Goal: Task Accomplishment & Management: Complete application form

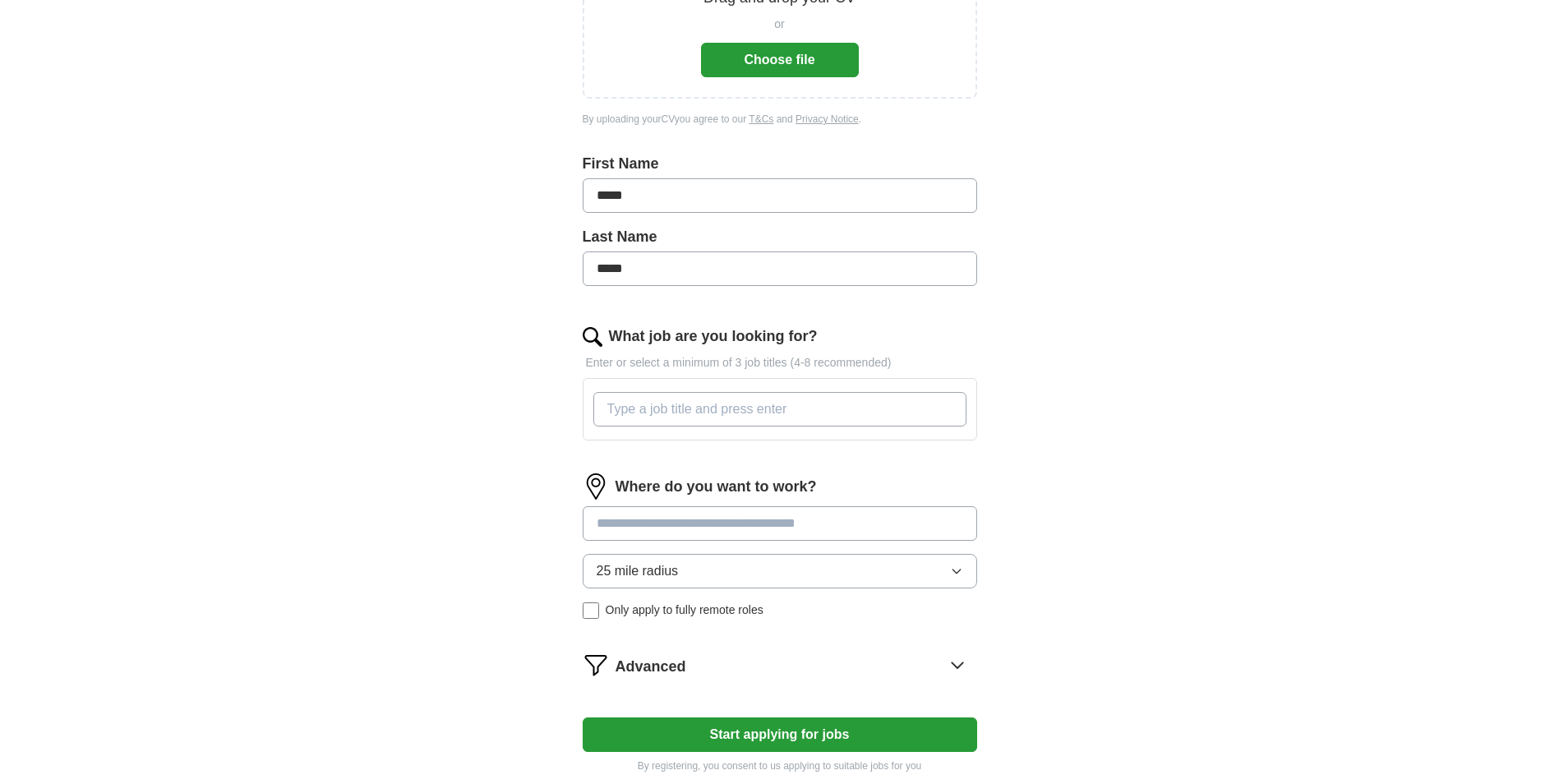
scroll to position [329, 0]
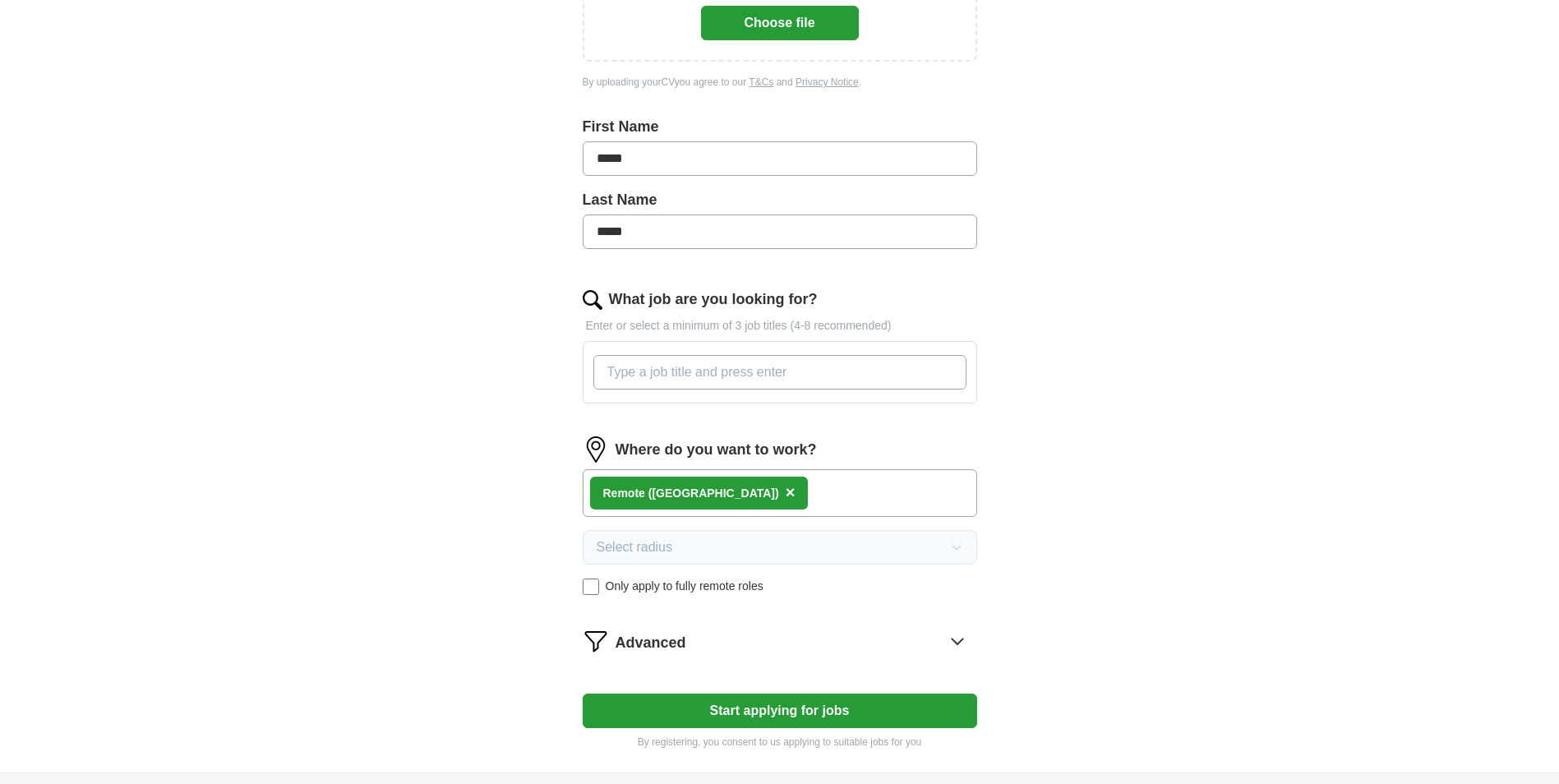
click at [720, 375] on input "What job are you looking for?" at bounding box center [780, 373] width 373 height 34
type input "mr"
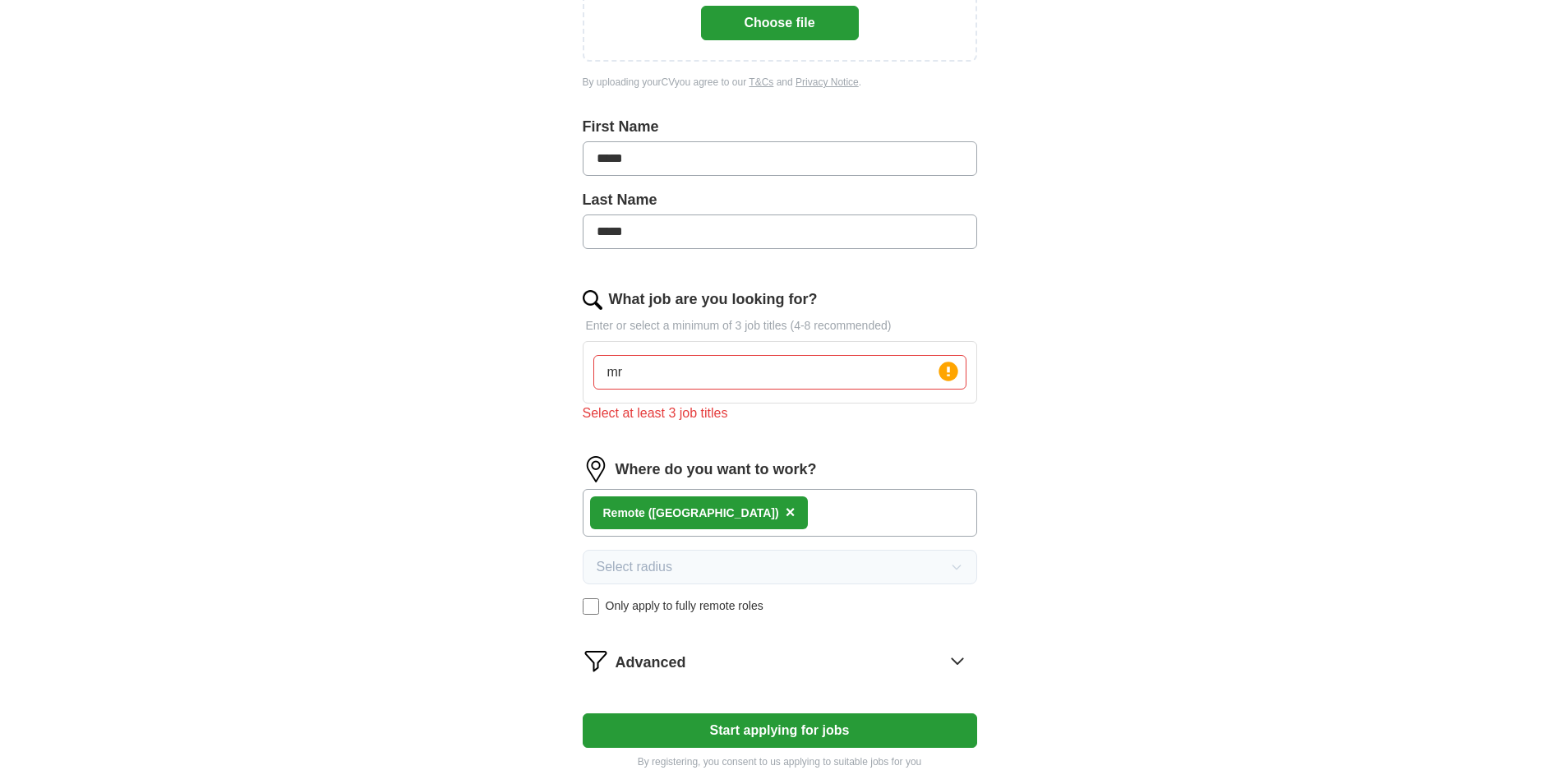
click at [349, 383] on div "ApplyIQ Let ApplyIQ do the hard work of searching and applying for jobs. Just t…" at bounding box center [780, 257] width 1052 height 1071
click at [798, 744] on button "Start applying for jobs" at bounding box center [780, 731] width 394 height 34
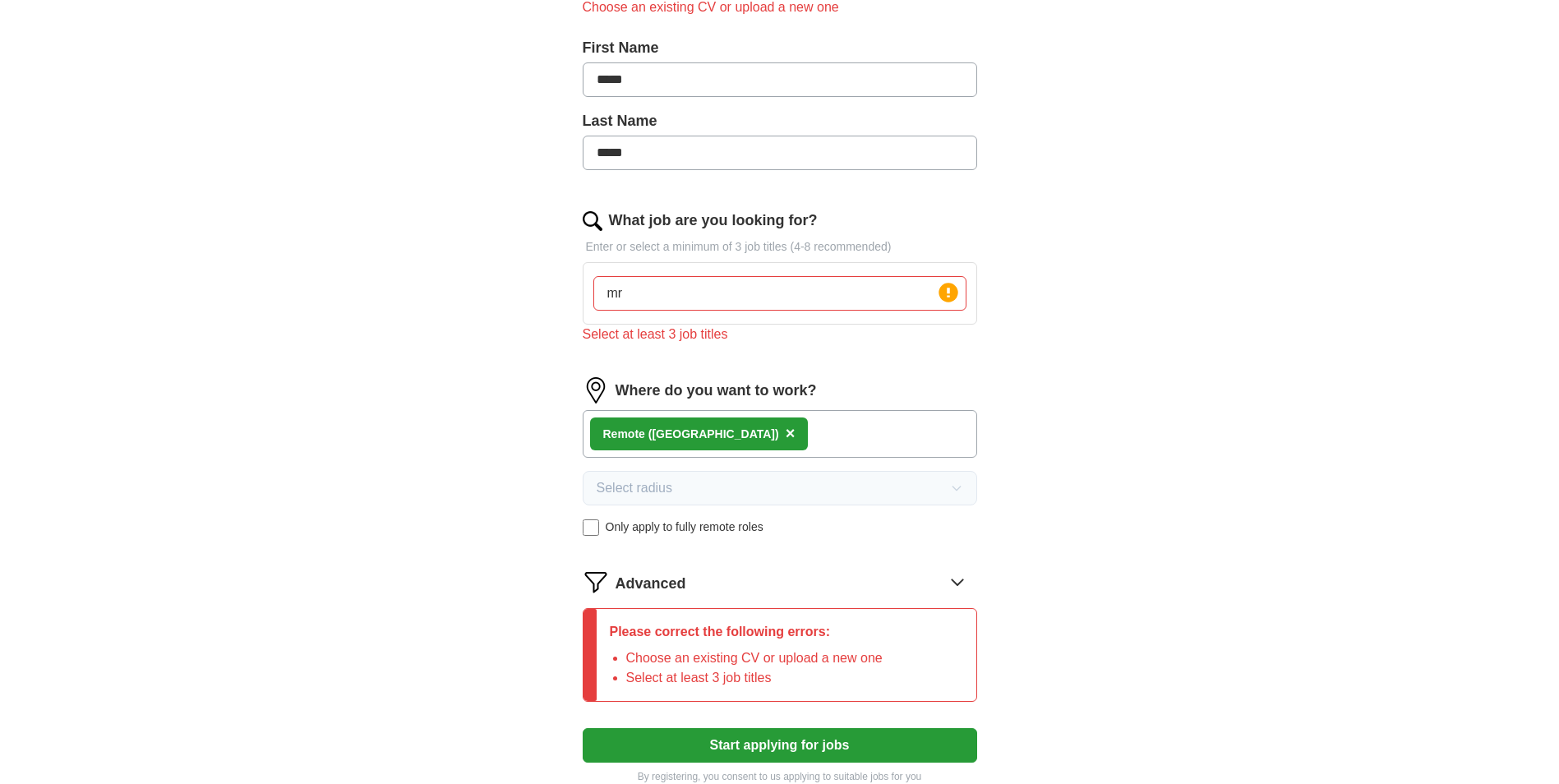
scroll to position [575, 0]
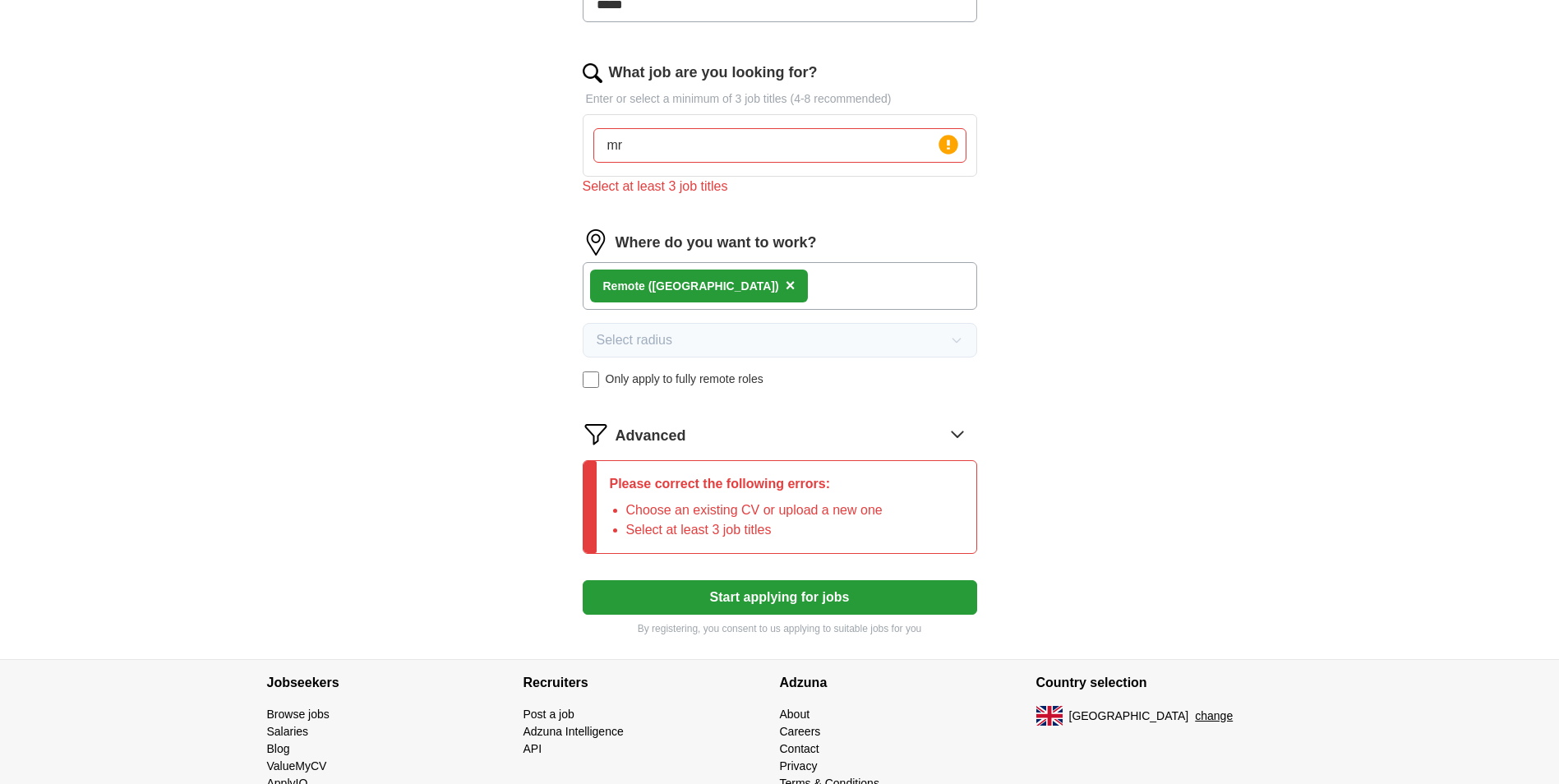
click at [944, 438] on icon at bounding box center [957, 433] width 26 height 26
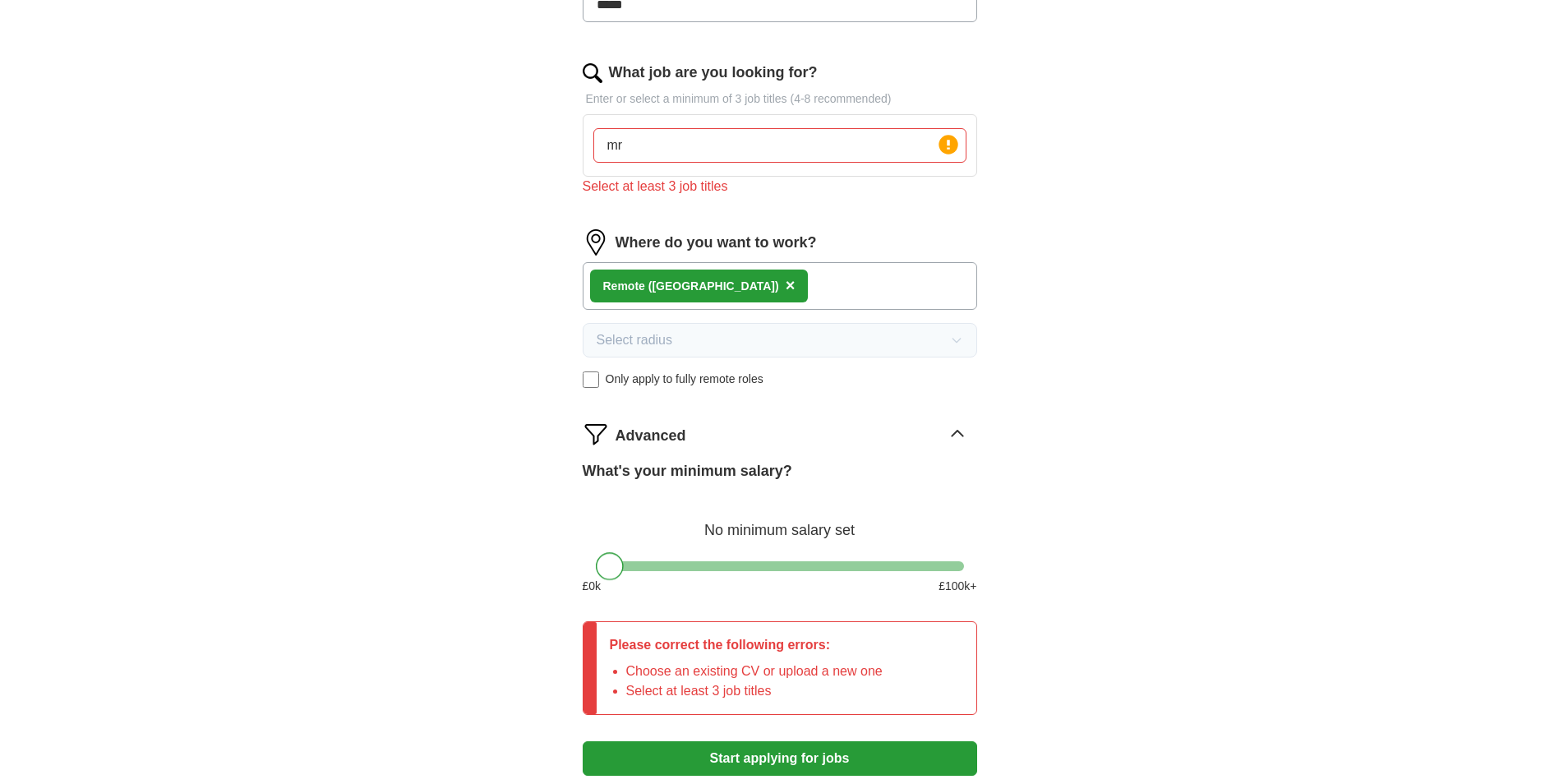
click at [602, 564] on div at bounding box center [609, 566] width 28 height 28
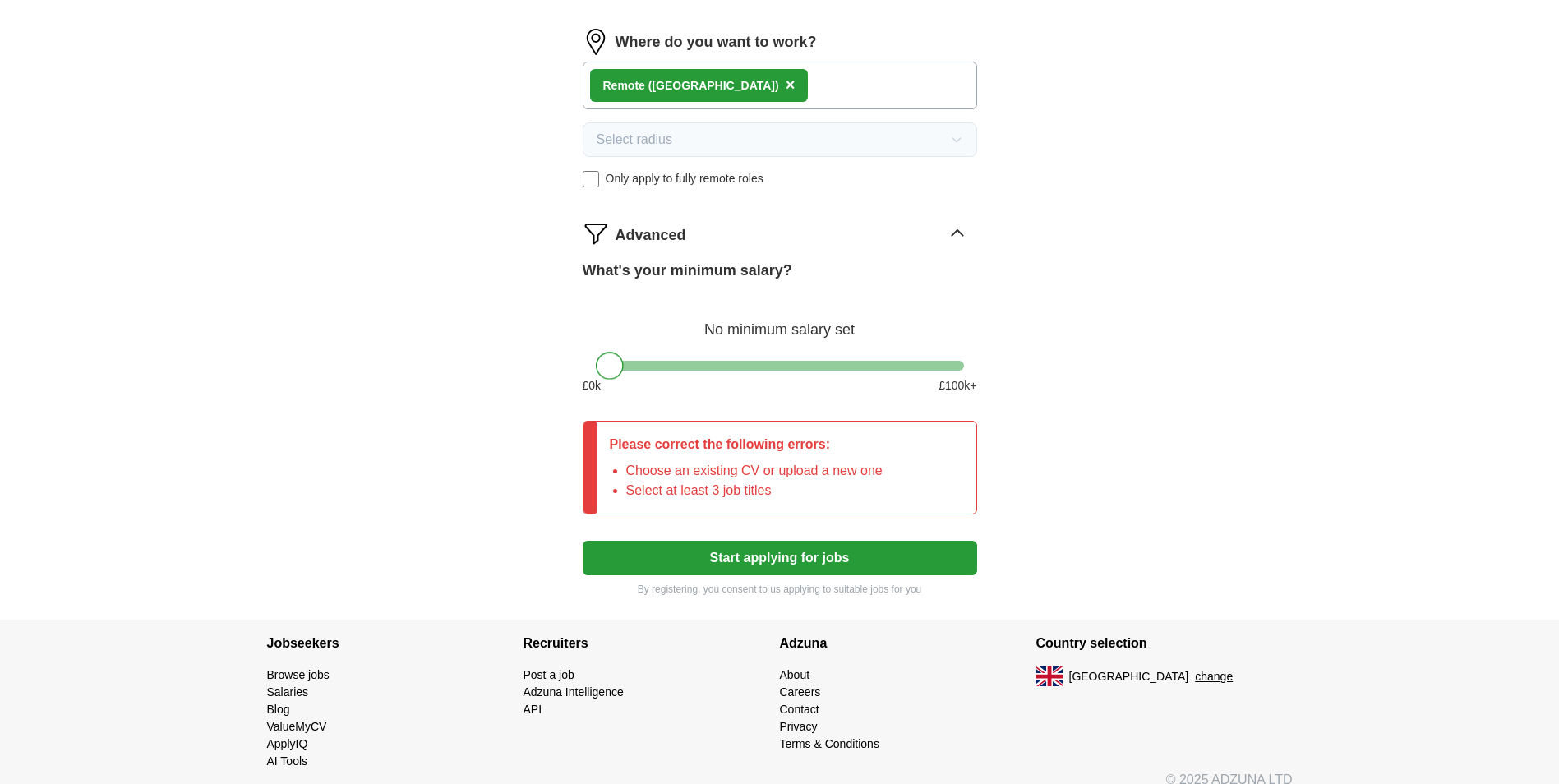
scroll to position [795, 0]
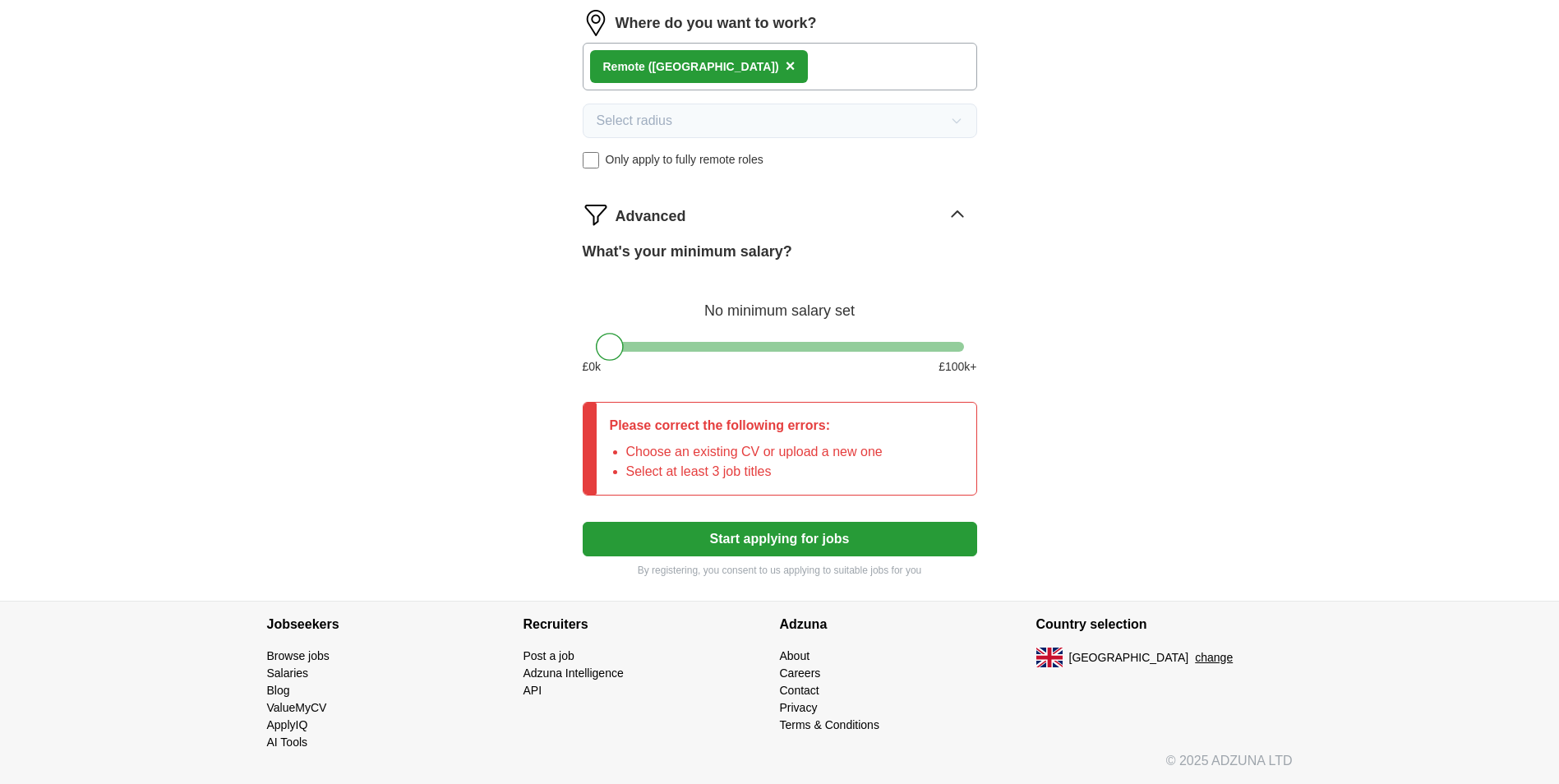
click at [797, 546] on button "Start applying for jobs" at bounding box center [780, 539] width 394 height 34
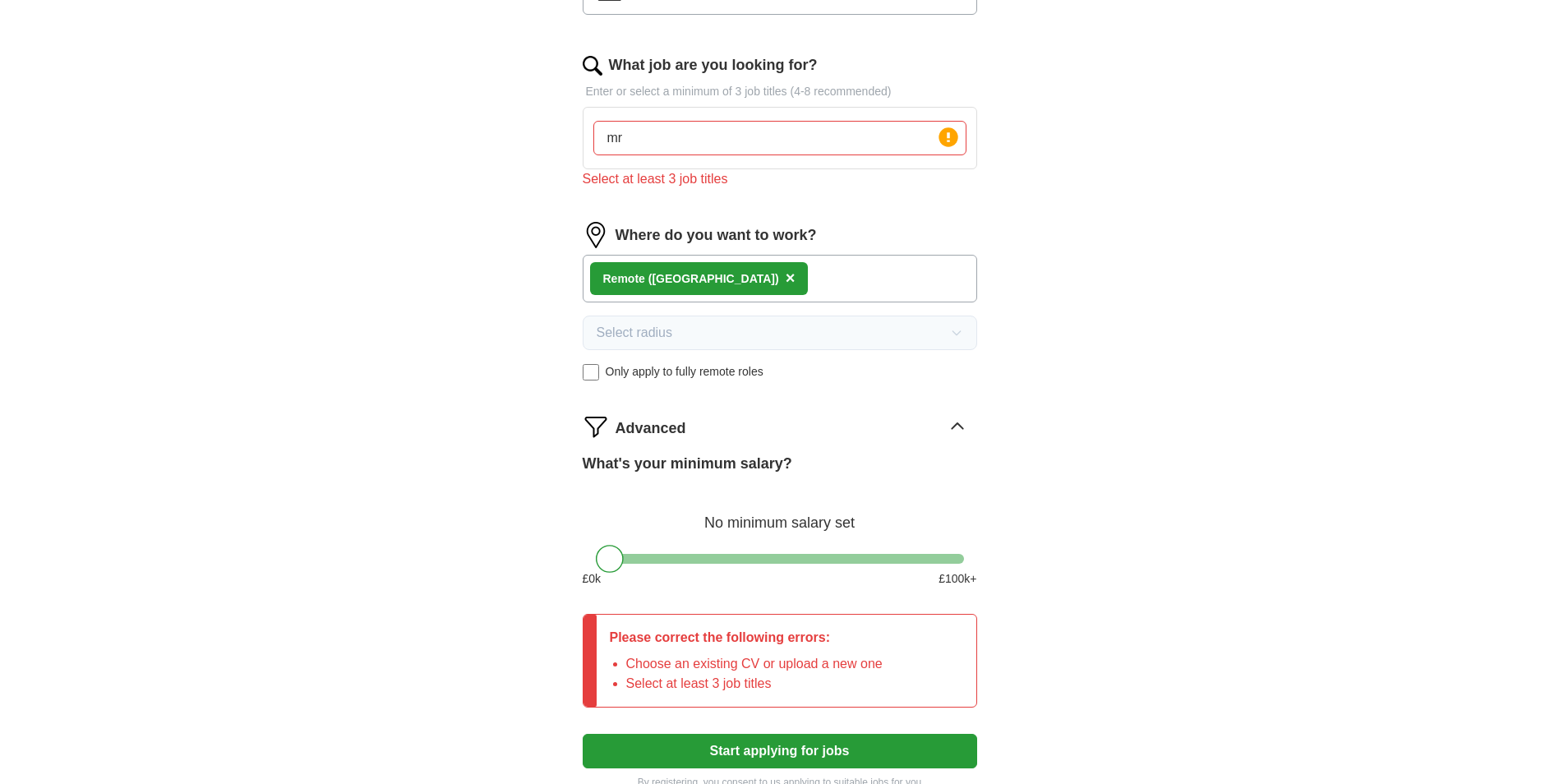
scroll to position [548, 0]
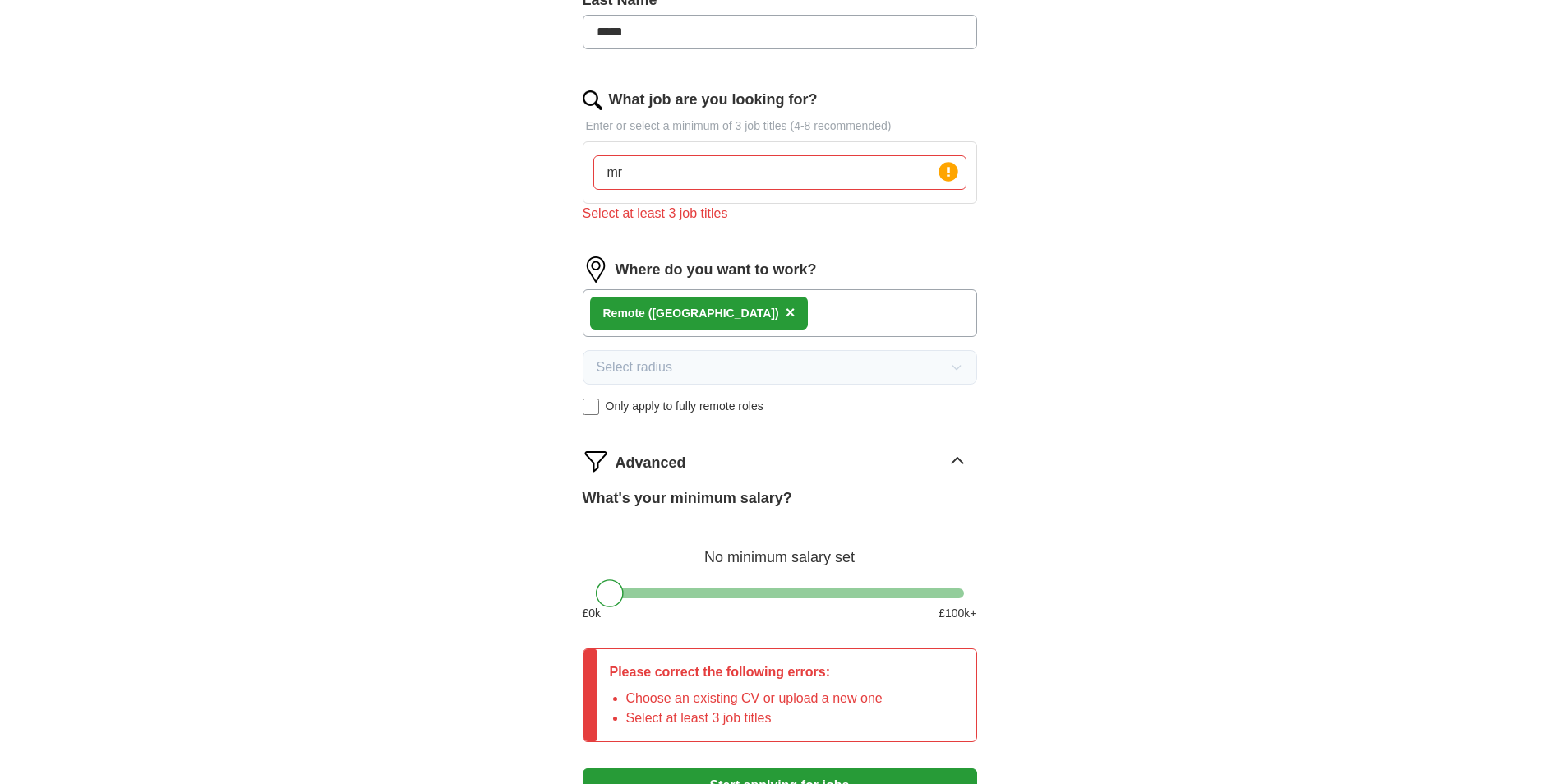
click at [979, 612] on div "Let ApplyIQ do the hard work of searching and applying for jobs. Just tell us w…" at bounding box center [780, 221] width 526 height 1253
click at [649, 505] on label "What's your minimum salary?" at bounding box center [687, 498] width 210 height 23
click at [702, 162] on input "mr" at bounding box center [780, 173] width 373 height 34
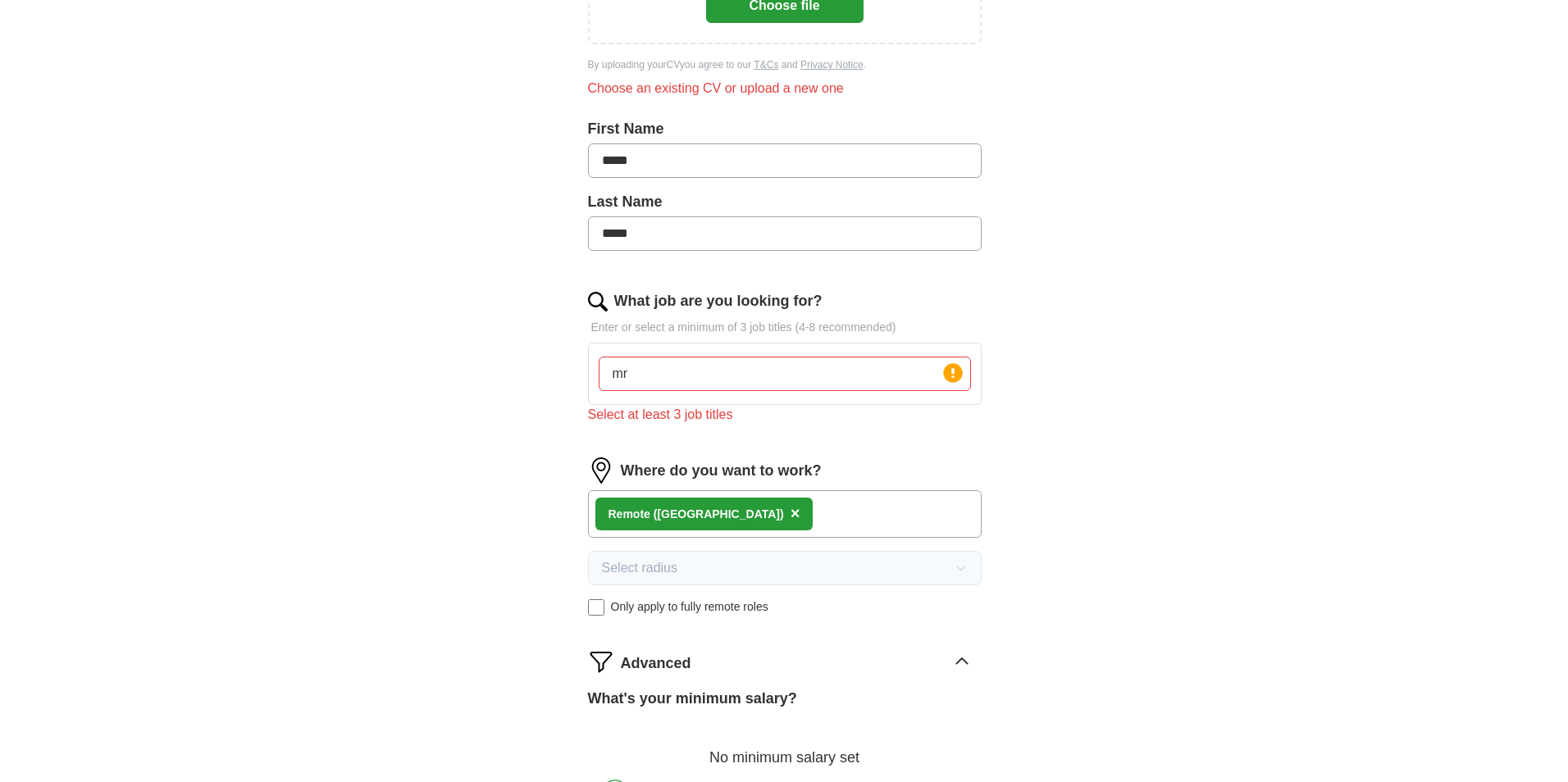
scroll to position [55, 0]
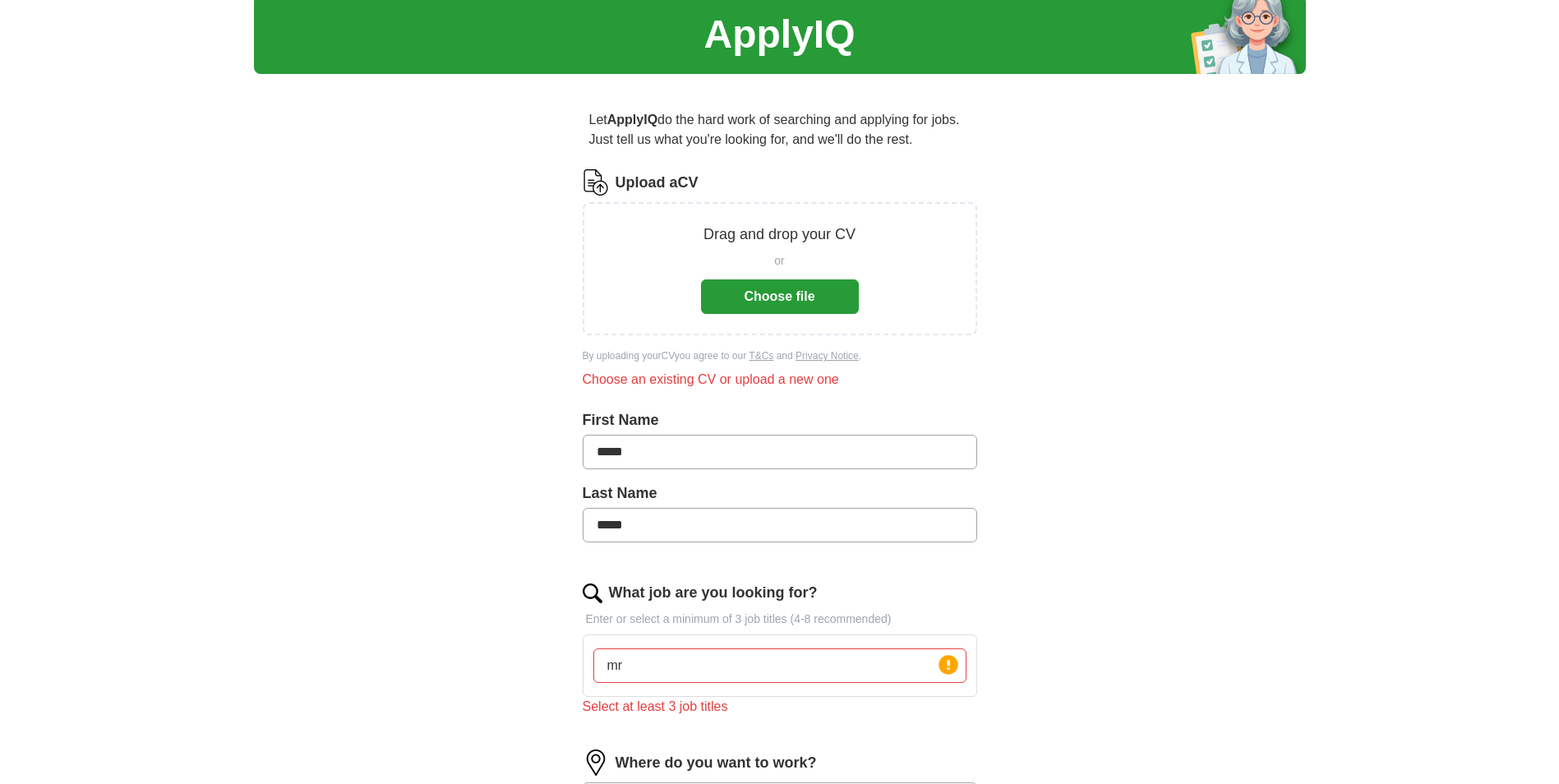
click at [777, 306] on button "Choose file" at bounding box center [780, 297] width 158 height 34
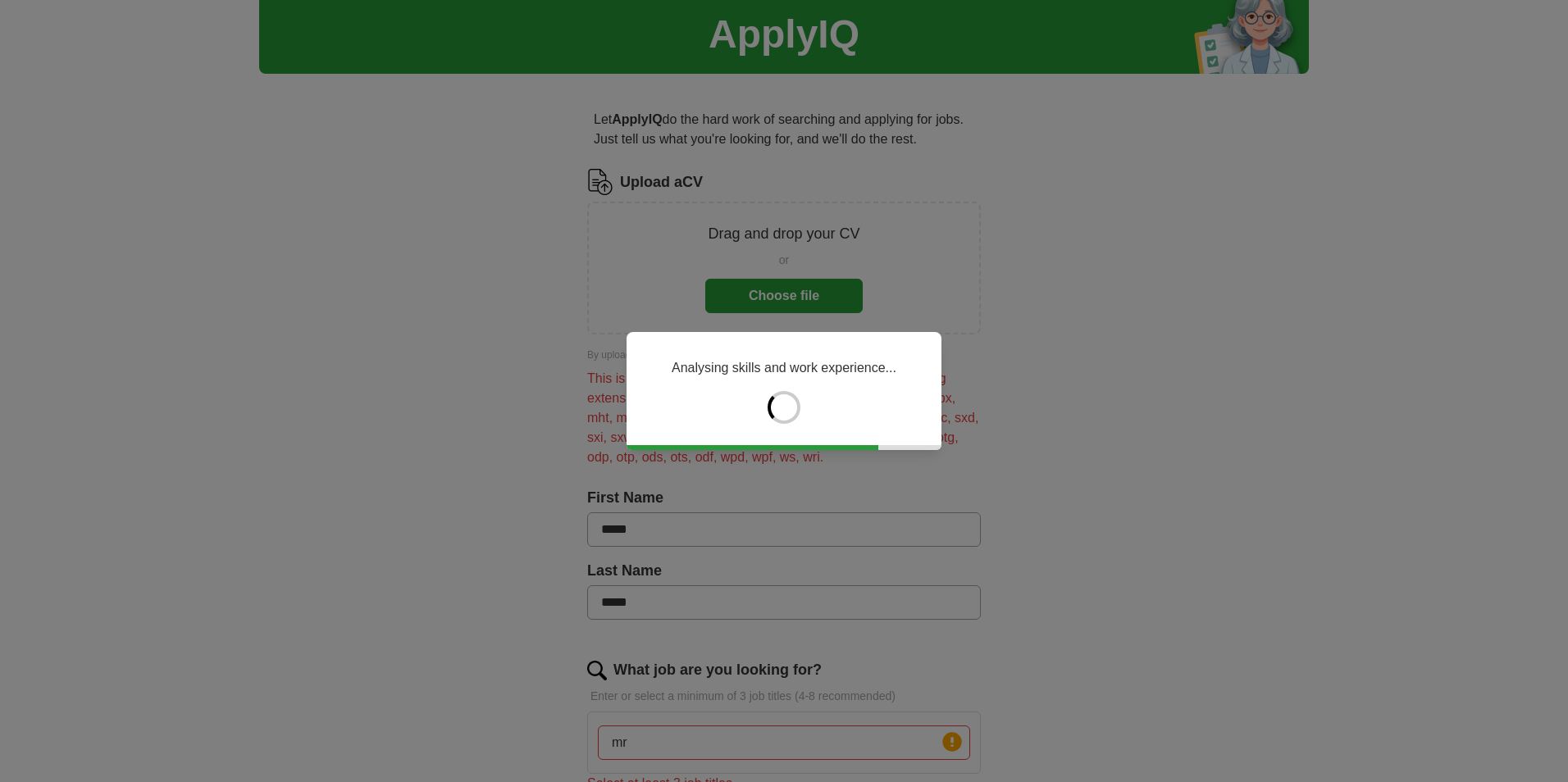
click at [706, 279] on button "Choose file" at bounding box center [784, 296] width 158 height 34
click at [793, 299] on div "Analysing skills and work experience..." at bounding box center [784, 391] width 1568 height 782
click at [778, 292] on div "Analysing skills and work experience..." at bounding box center [784, 391] width 1568 height 782
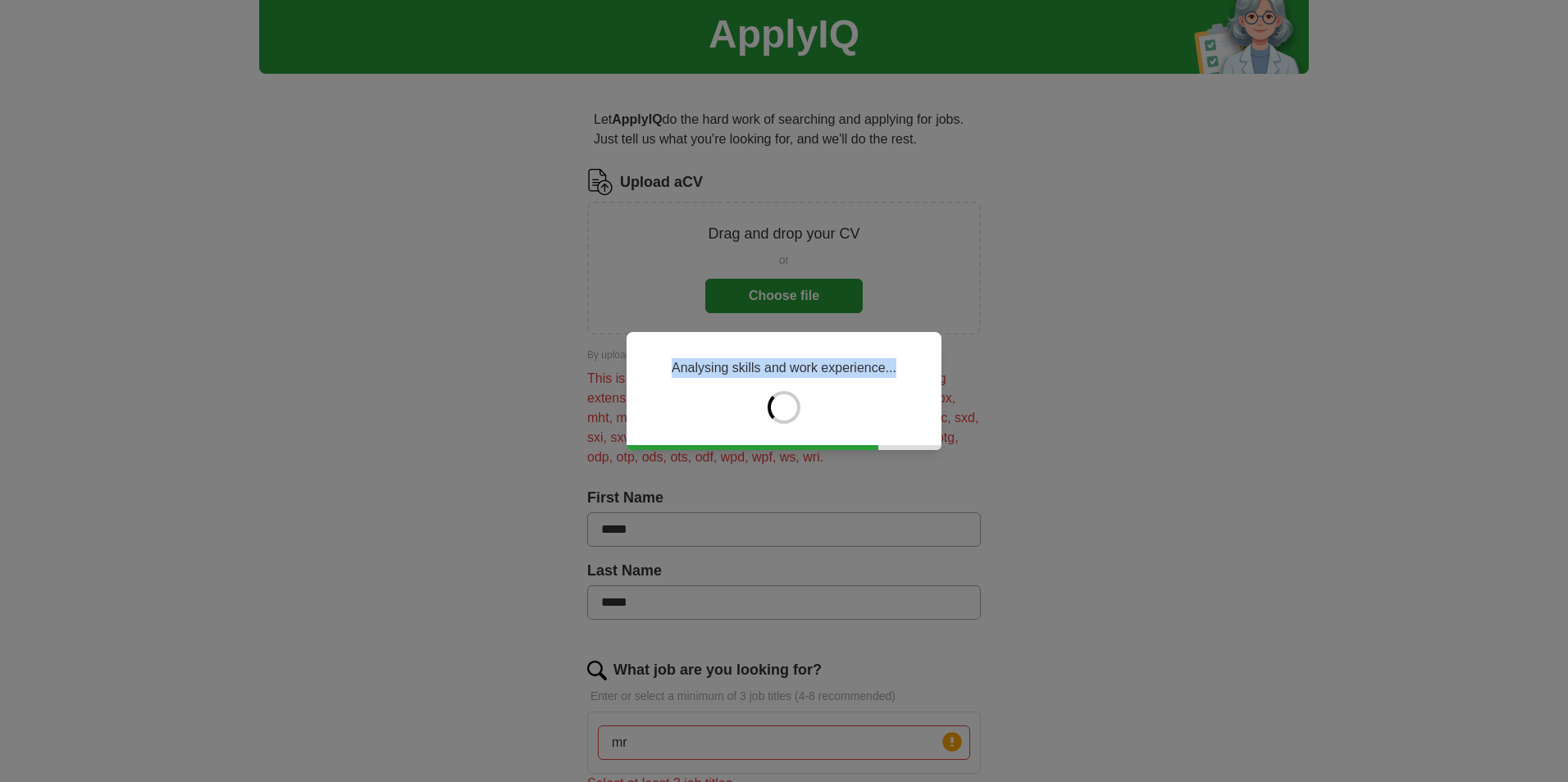
drag, startPoint x: 778, startPoint y: 292, endPoint x: 821, endPoint y: 300, distance: 43.7
click at [821, 300] on div "Analysing skills and work experience..." at bounding box center [784, 391] width 1568 height 782
click at [823, 300] on div "Analysing skills and work experience..." at bounding box center [784, 391] width 1568 height 782
click at [791, 260] on div "Analysing skills and work experience..." at bounding box center [784, 391] width 1568 height 782
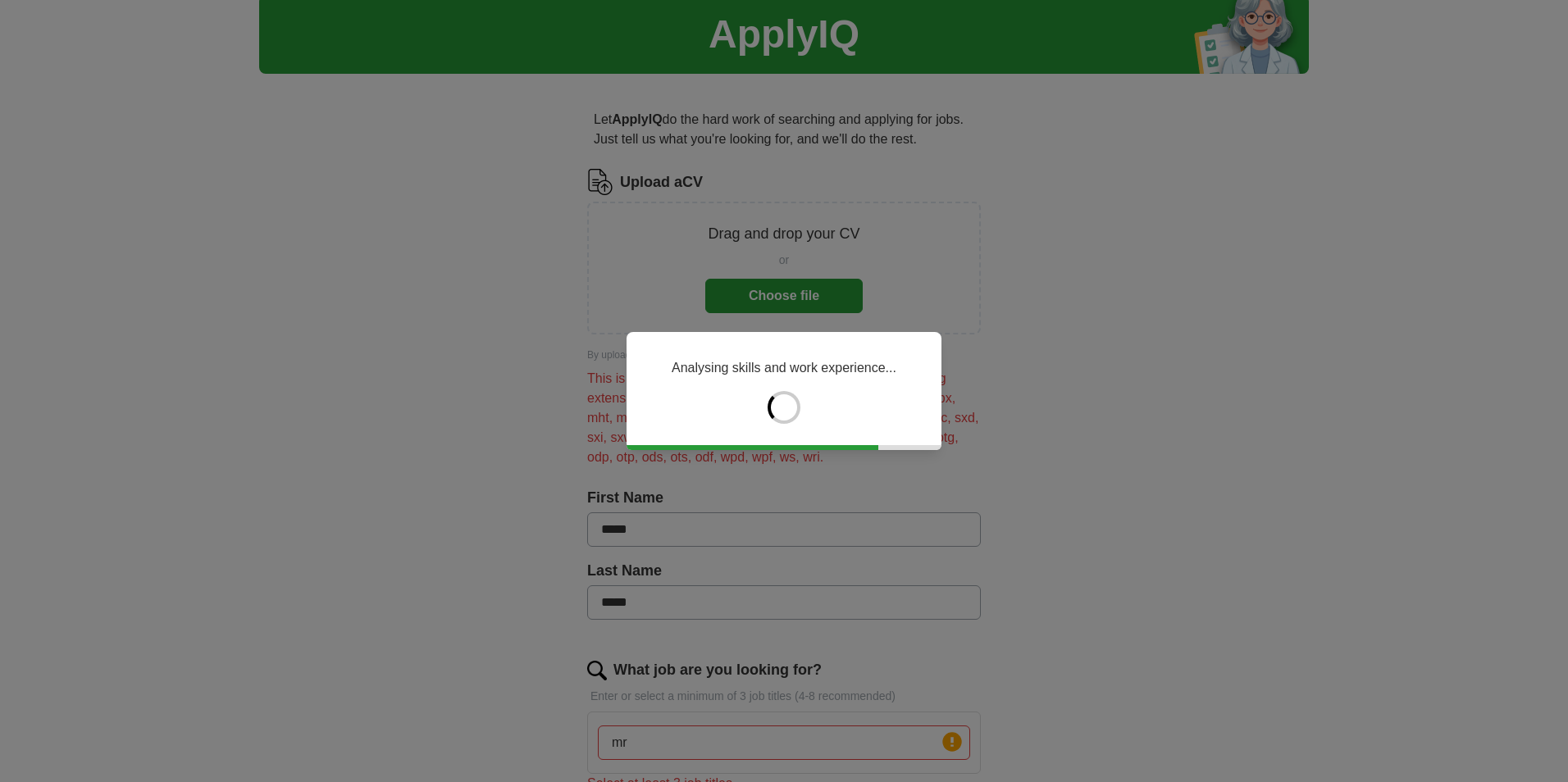
click at [791, 288] on div "Analysing skills and work experience..." at bounding box center [784, 391] width 1568 height 782
click at [792, 288] on div "Analysing skills and work experience..." at bounding box center [784, 391] width 1568 height 782
click at [794, 288] on div "Analysing skills and work experience..." at bounding box center [784, 391] width 1568 height 782
click at [796, 288] on div "Analysing skills and work experience..." at bounding box center [784, 391] width 1568 height 782
click at [781, 262] on div "Analysing skills and work experience..." at bounding box center [784, 391] width 1568 height 782
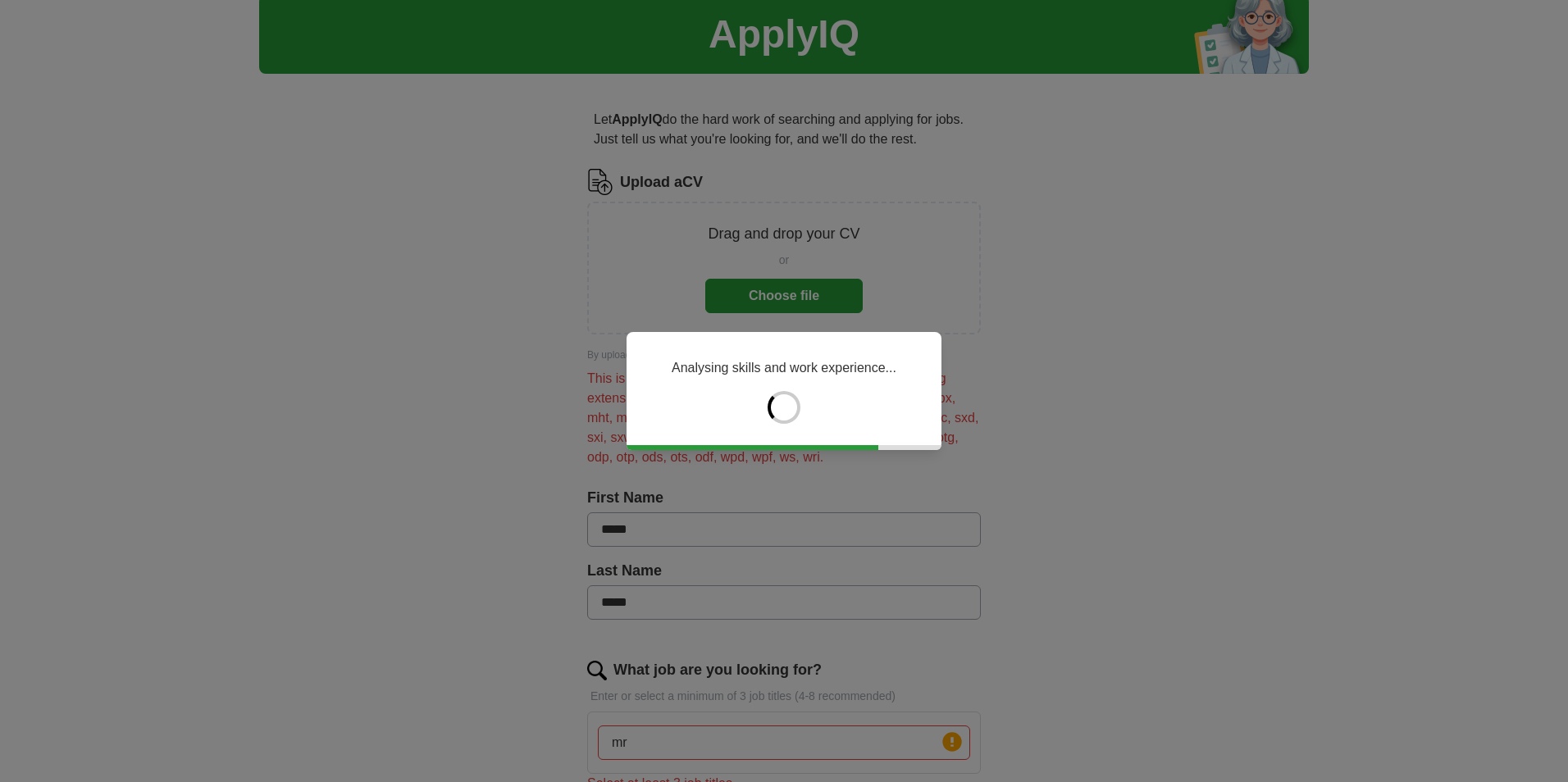
click at [789, 302] on div "Analysing skills and work experience..." at bounding box center [784, 391] width 1568 height 782
click at [790, 302] on div "Analysing skills and work experience..." at bounding box center [784, 391] width 1568 height 782
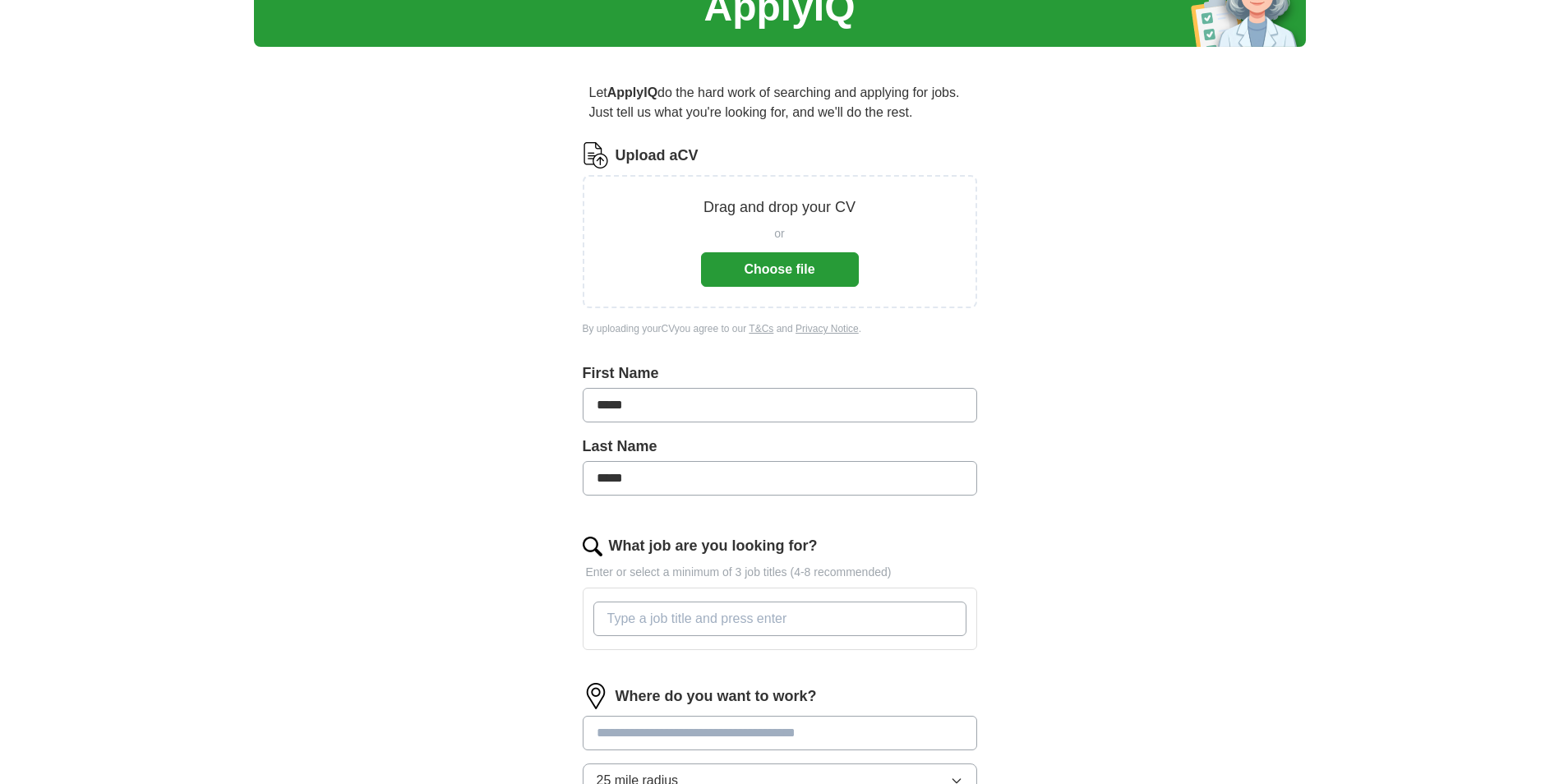
click at [806, 261] on button "Choose file" at bounding box center [780, 269] width 158 height 34
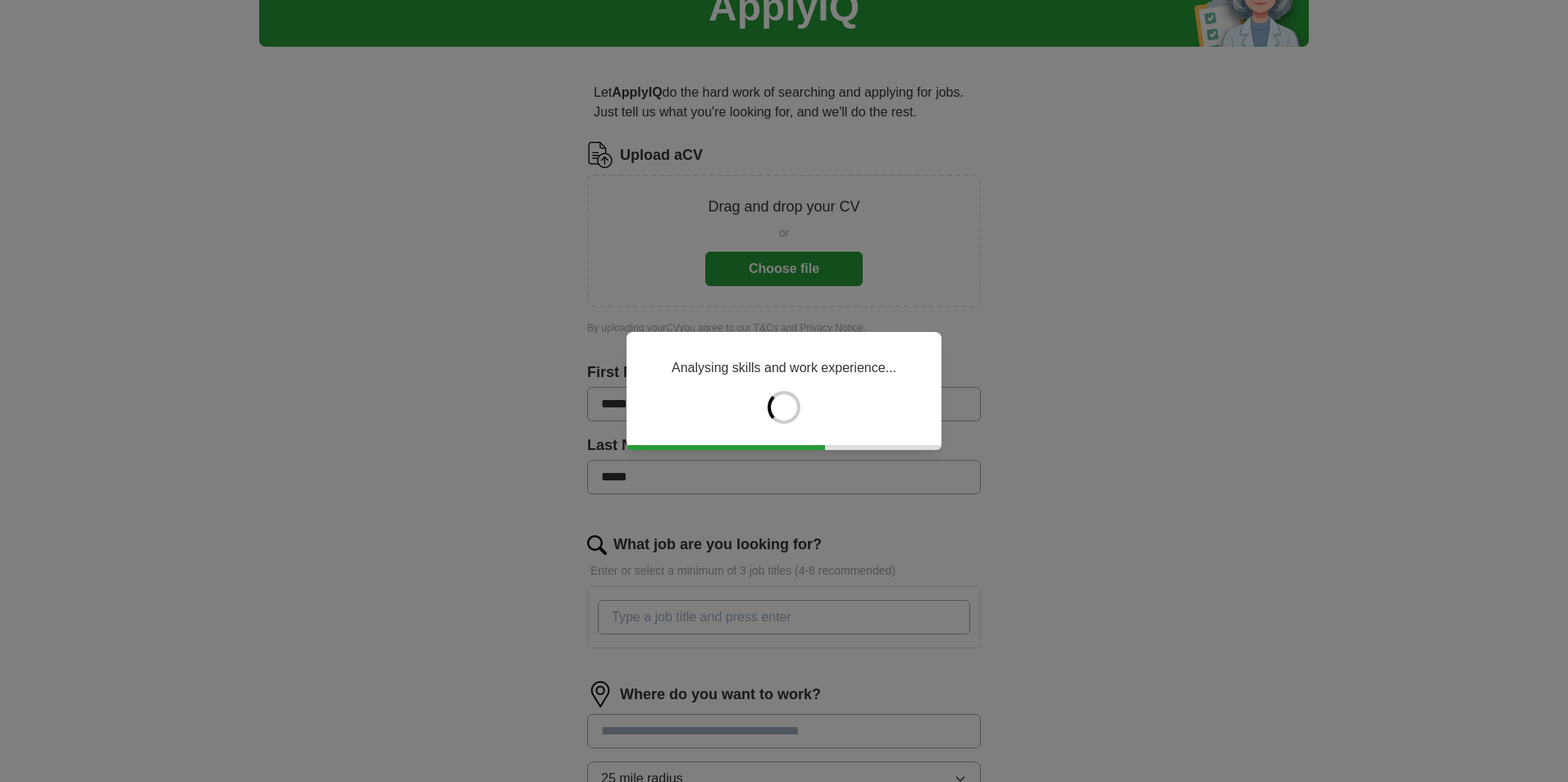
click at [776, 270] on div "Analysing skills and work experience..." at bounding box center [784, 391] width 1568 height 782
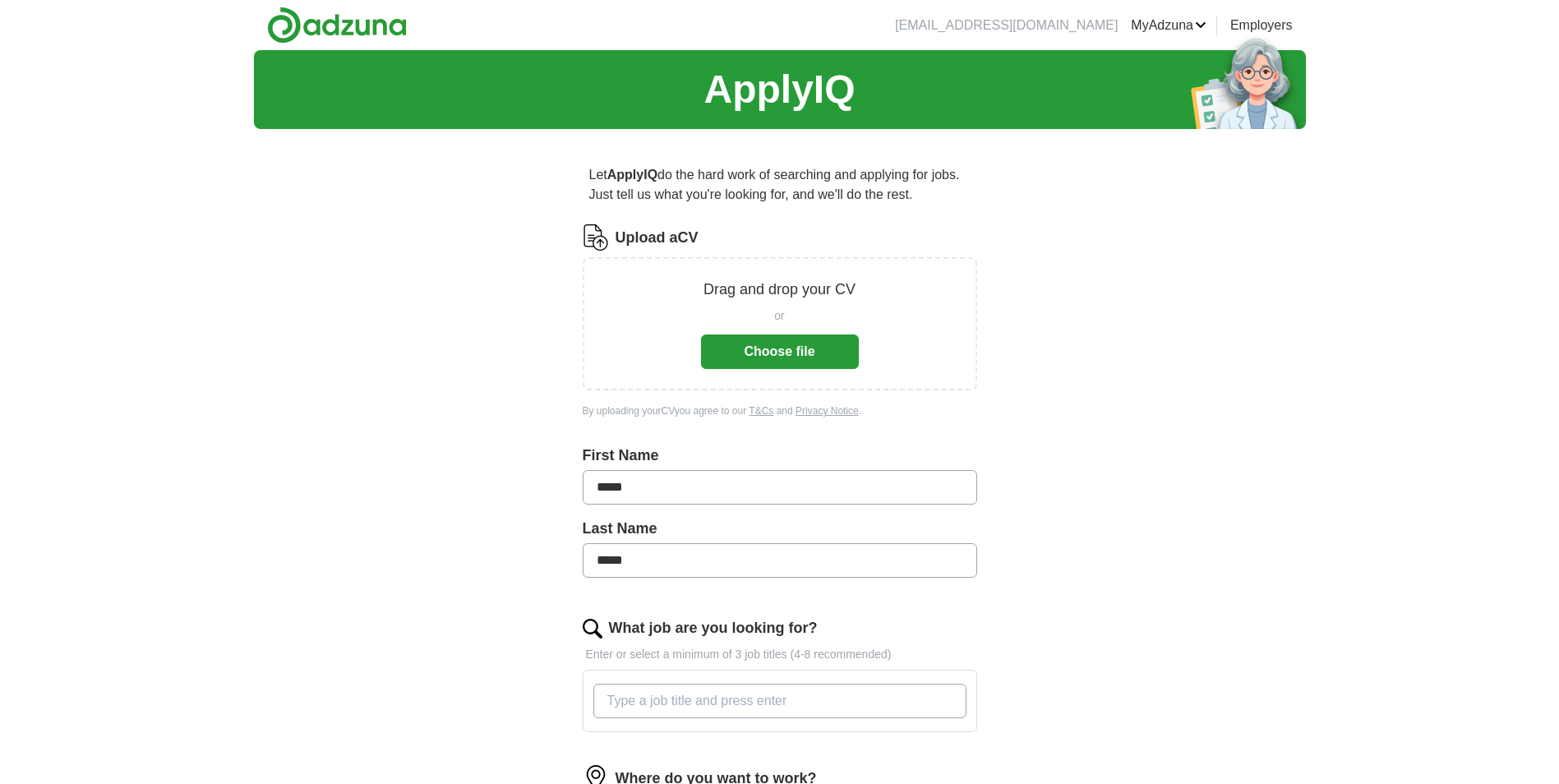
click at [780, 357] on button "Choose file" at bounding box center [780, 352] width 158 height 34
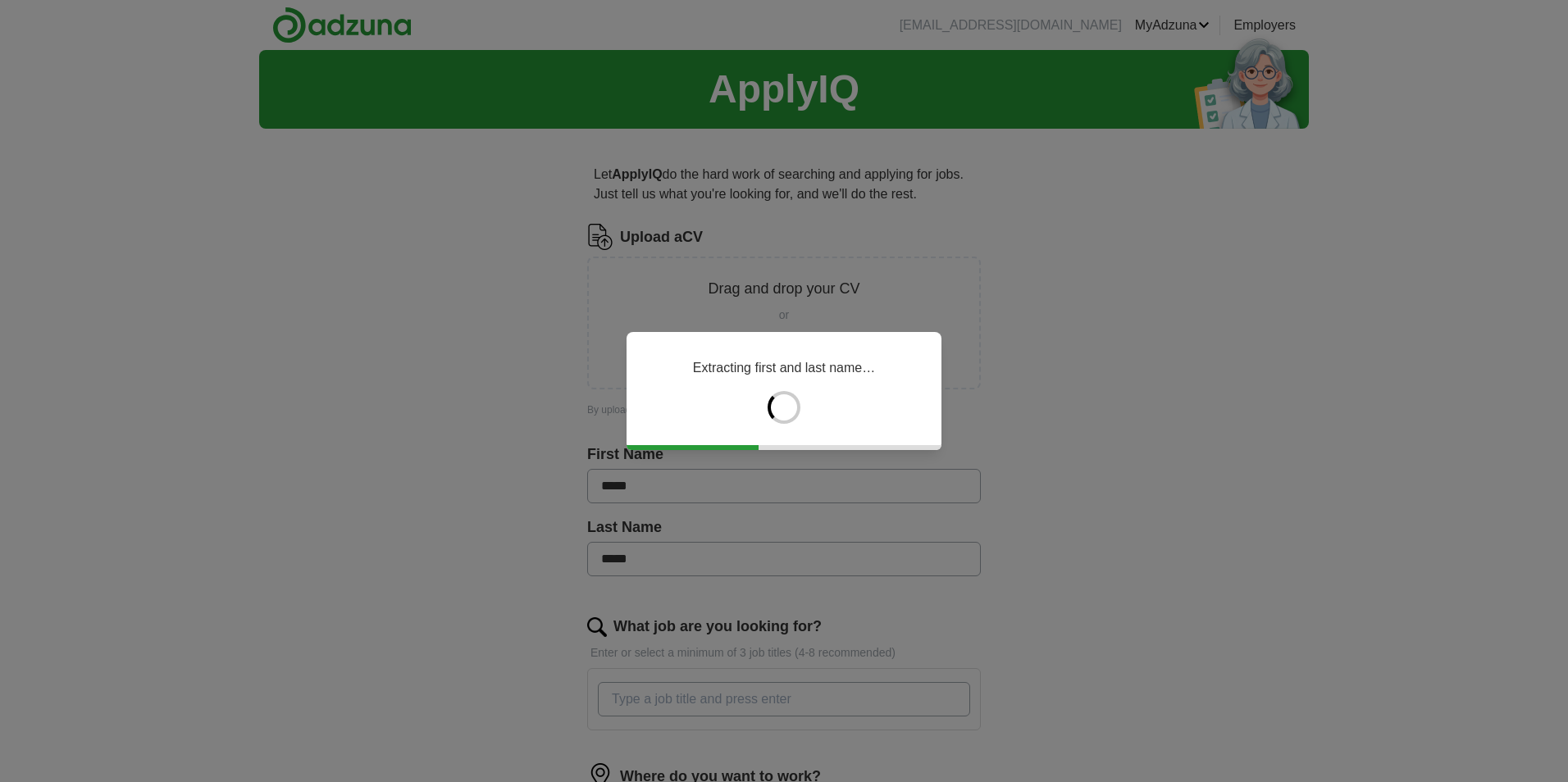
click at [781, 311] on div "Extracting first and last name…" at bounding box center [784, 391] width 1568 height 782
click at [694, 252] on div "Extracting first and last name…" at bounding box center [784, 391] width 1568 height 782
click at [784, 310] on div "Analysing skills and work experience..." at bounding box center [784, 391] width 1568 height 782
click at [844, 297] on div "Analysing skills and work experience..." at bounding box center [784, 391] width 1568 height 782
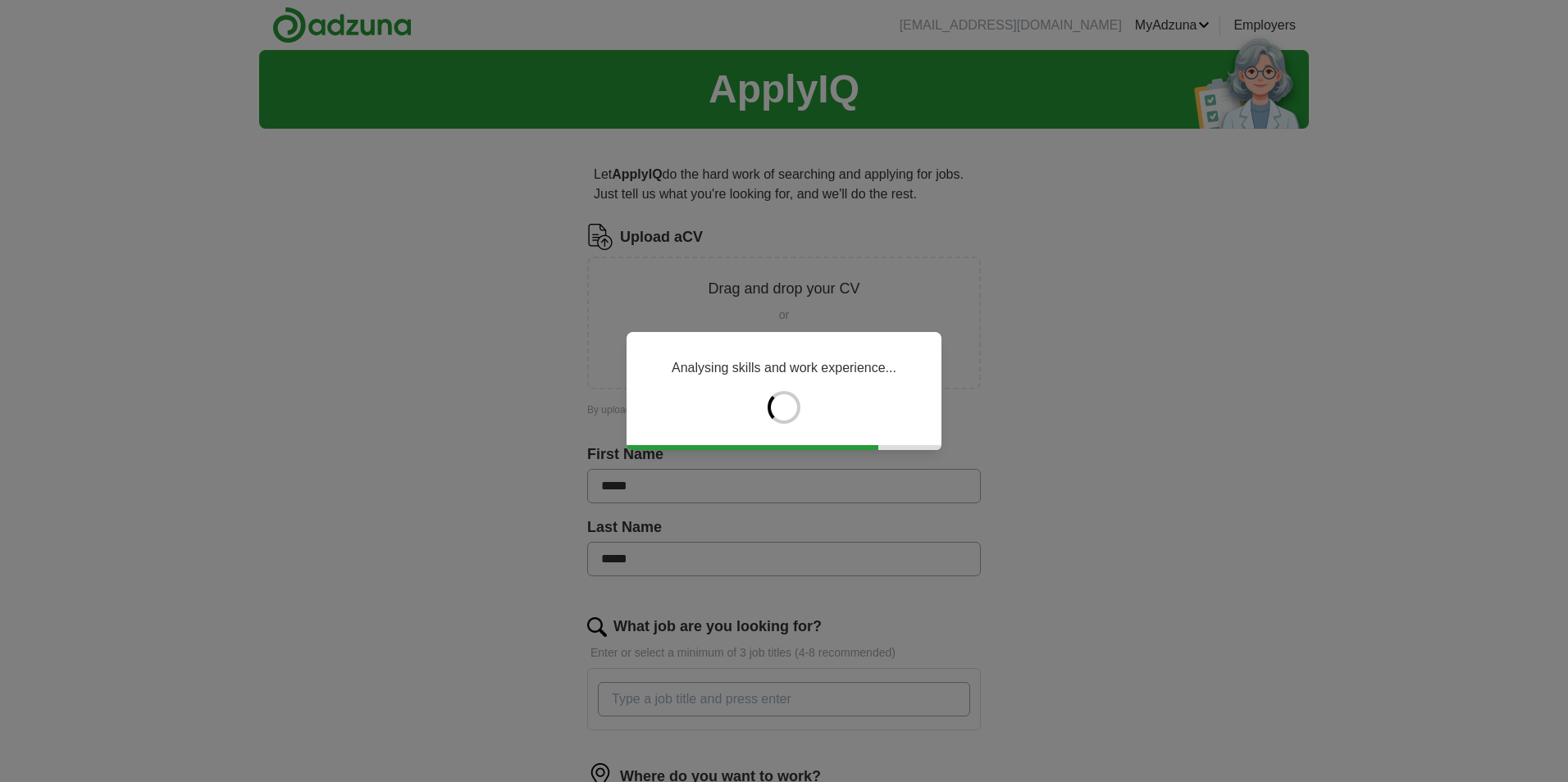
click at [501, 355] on div "Analysing skills and work experience..." at bounding box center [784, 391] width 1568 height 782
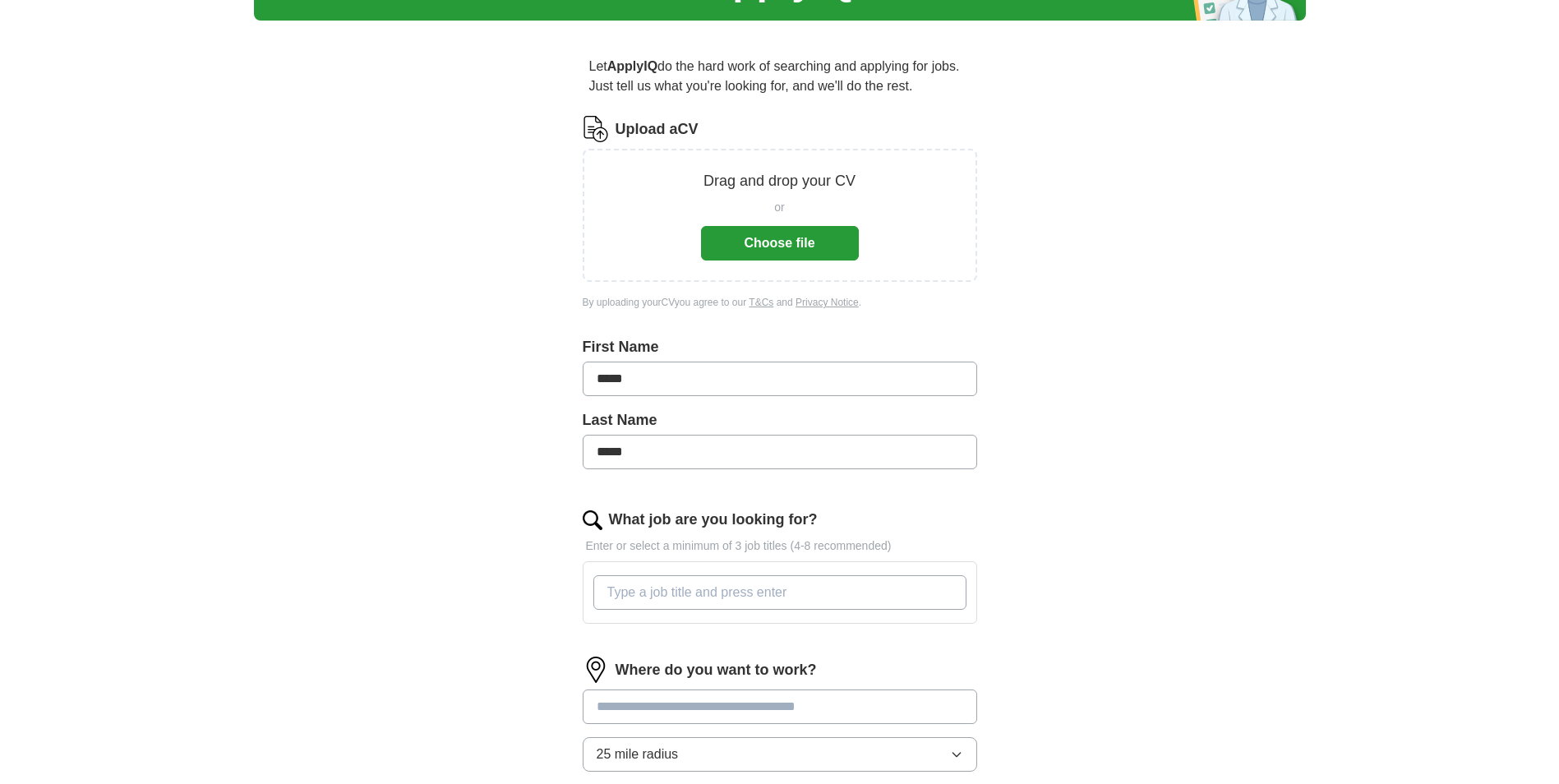
scroll to position [487, 0]
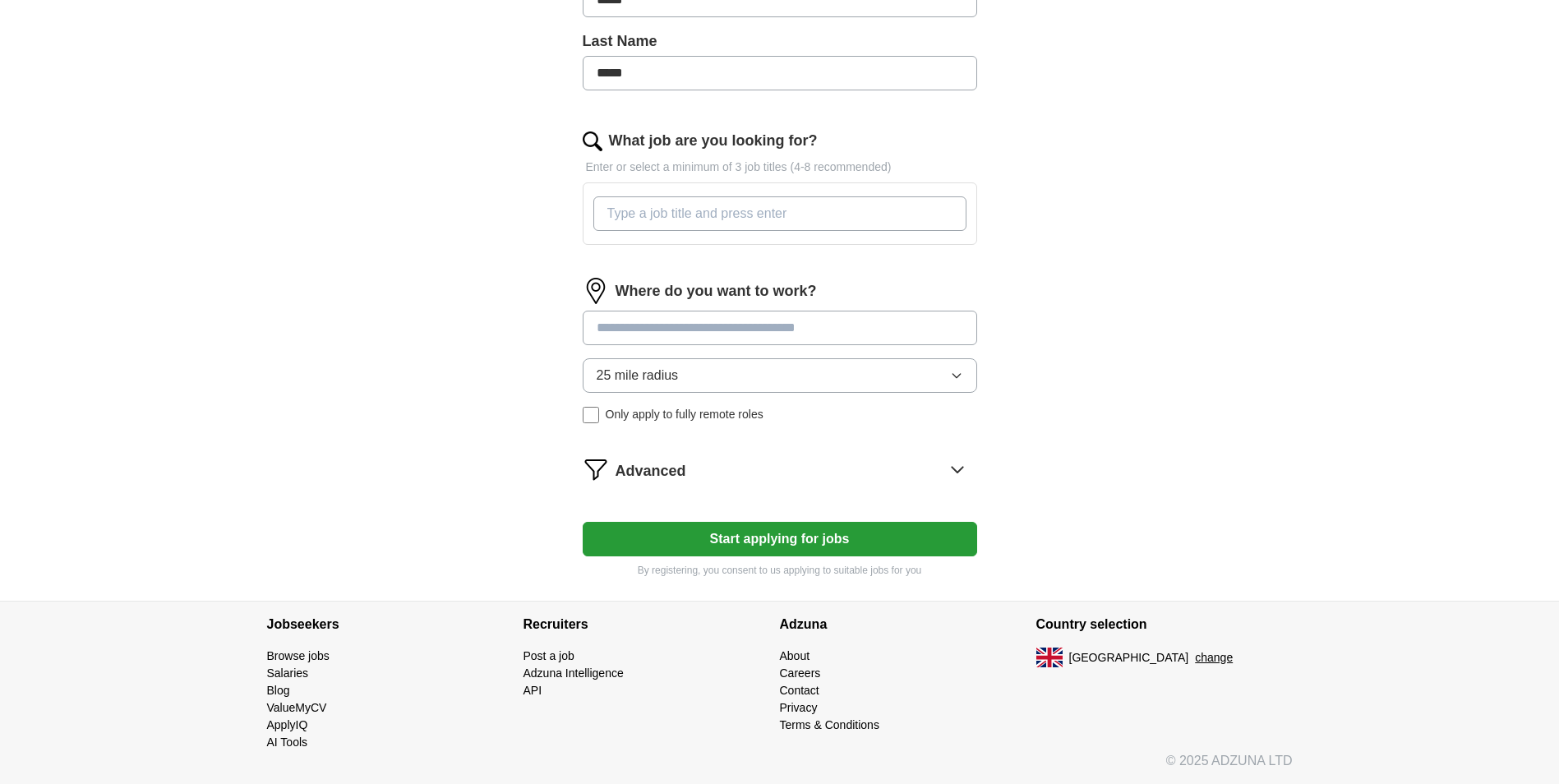
click at [961, 468] on icon at bounding box center [958, 469] width 11 height 5
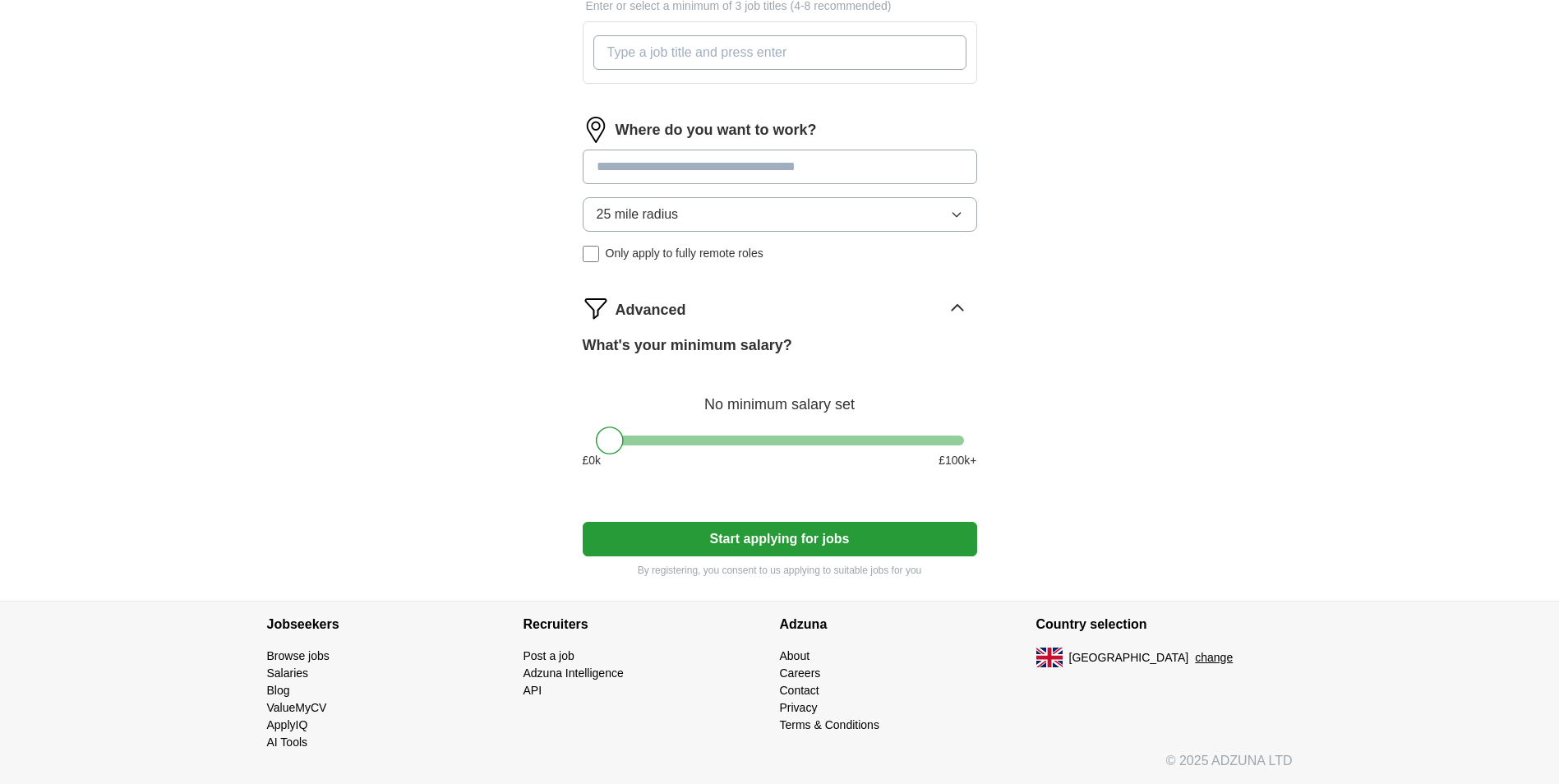
click at [705, 548] on button "Start applying for jobs" at bounding box center [780, 539] width 394 height 34
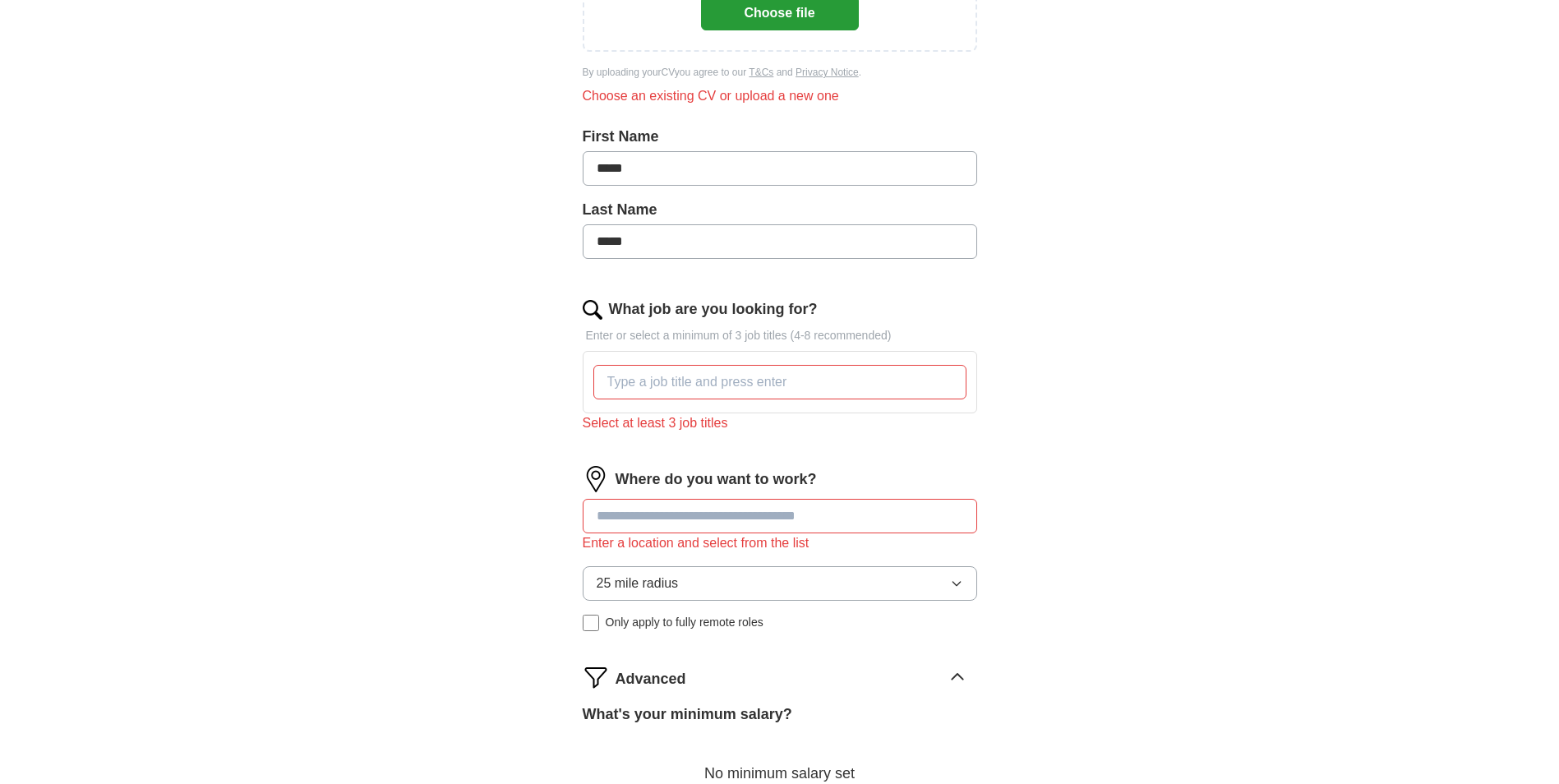
scroll to position [586, 0]
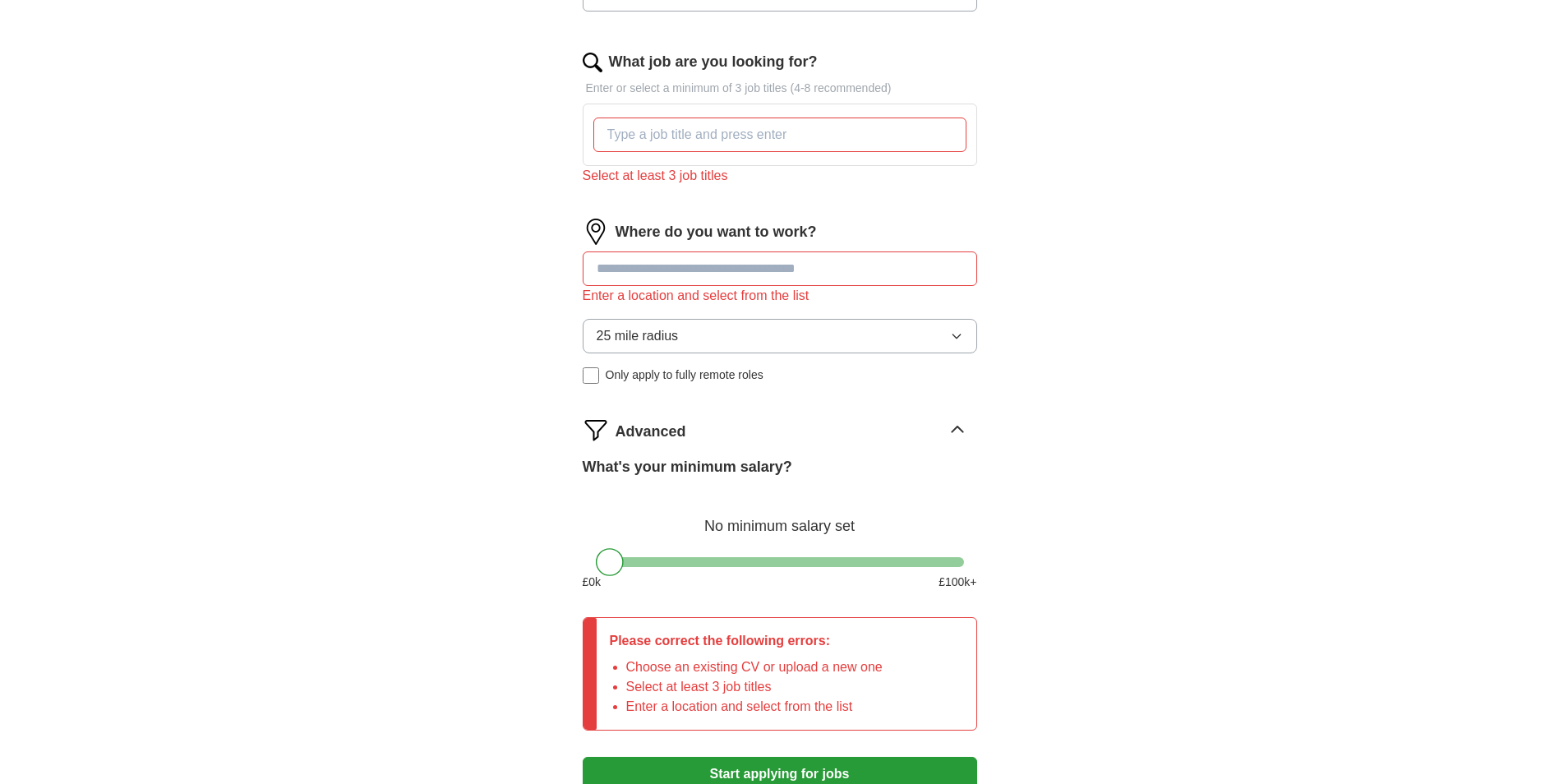
click at [952, 338] on icon "button" at bounding box center [957, 335] width 14 height 14
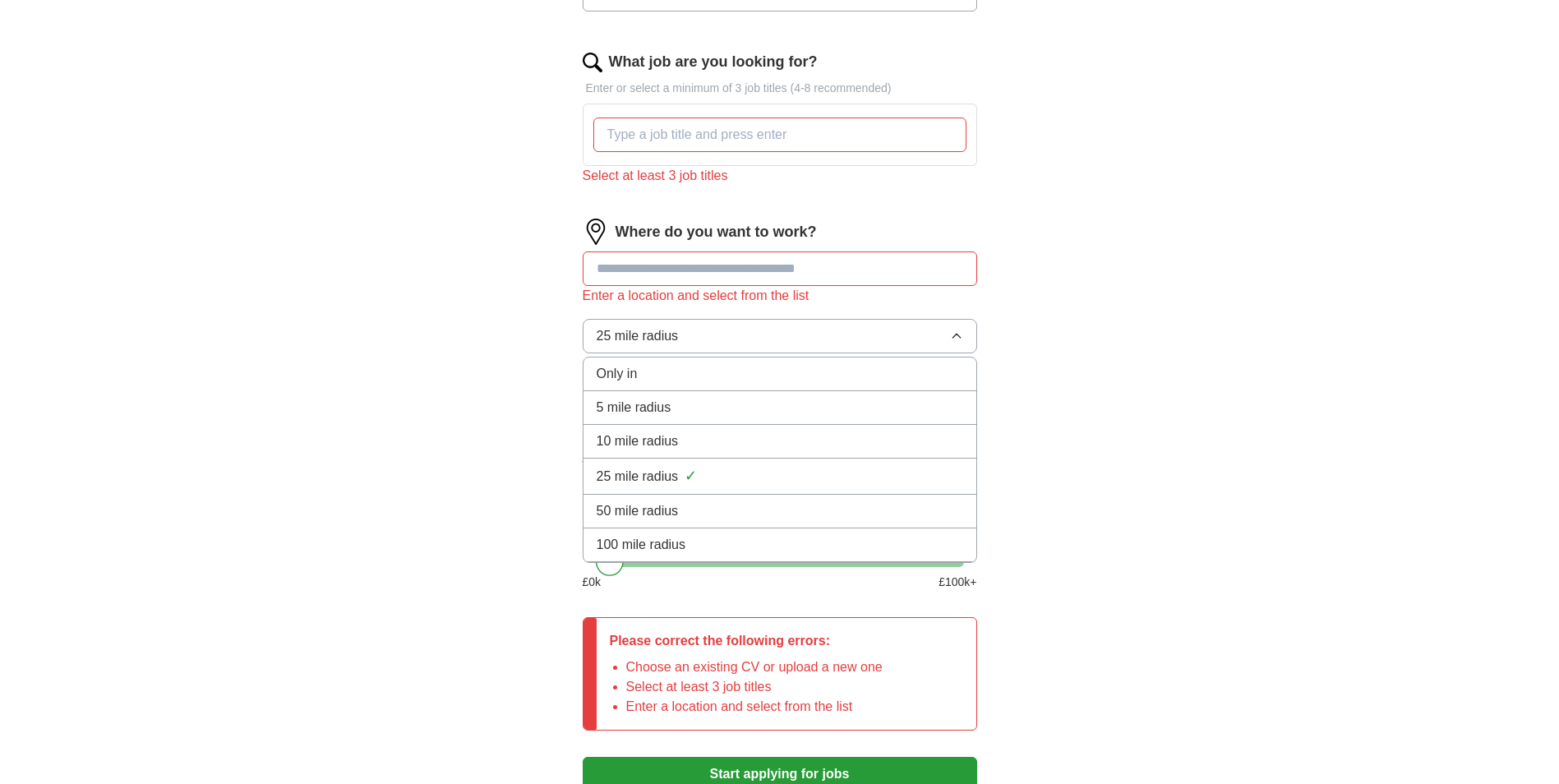
click at [673, 543] on span "100 mile radius" at bounding box center [641, 545] width 90 height 20
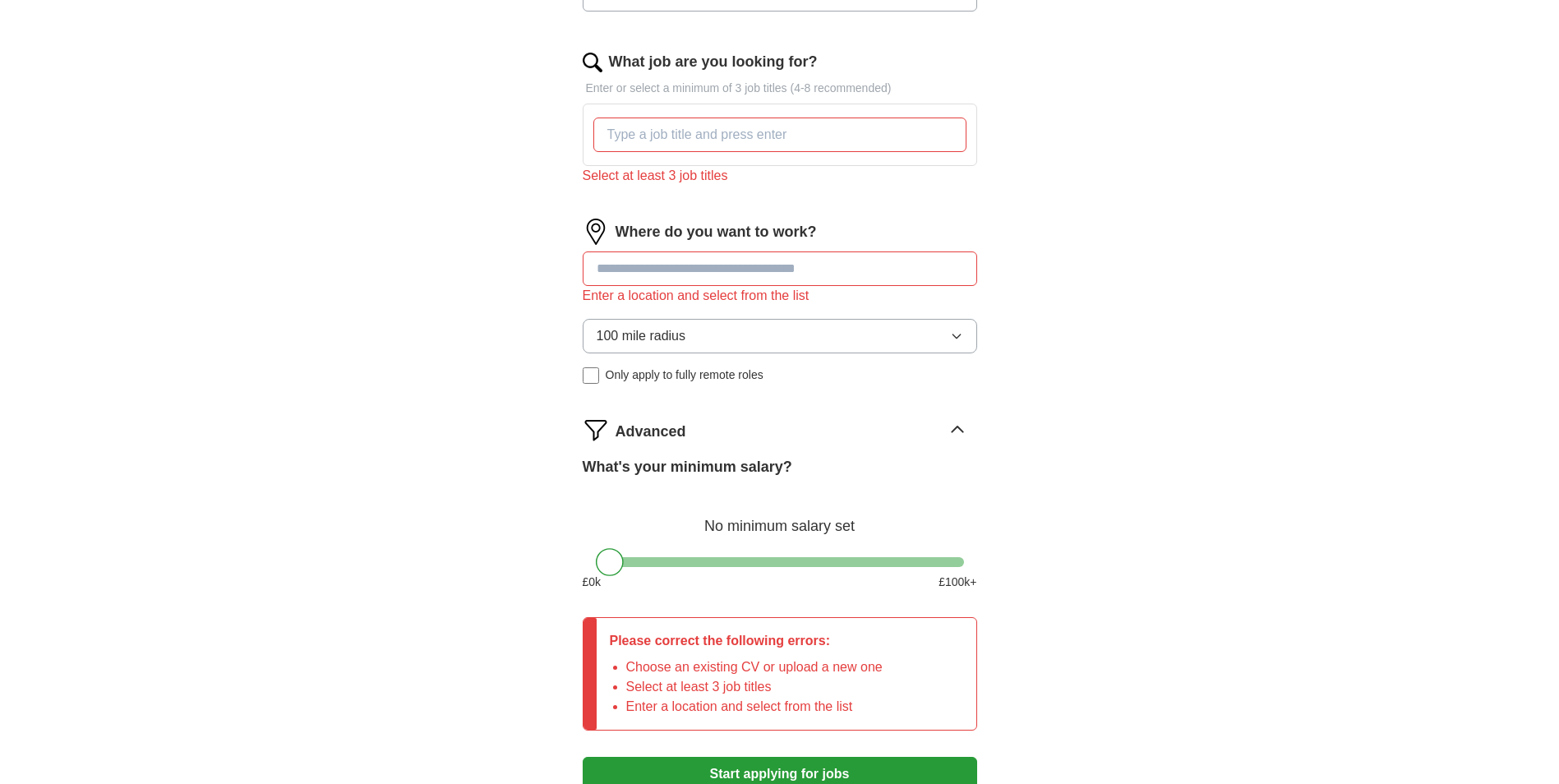
click at [600, 381] on label "Only apply to fully remote roles" at bounding box center [780, 374] width 394 height 17
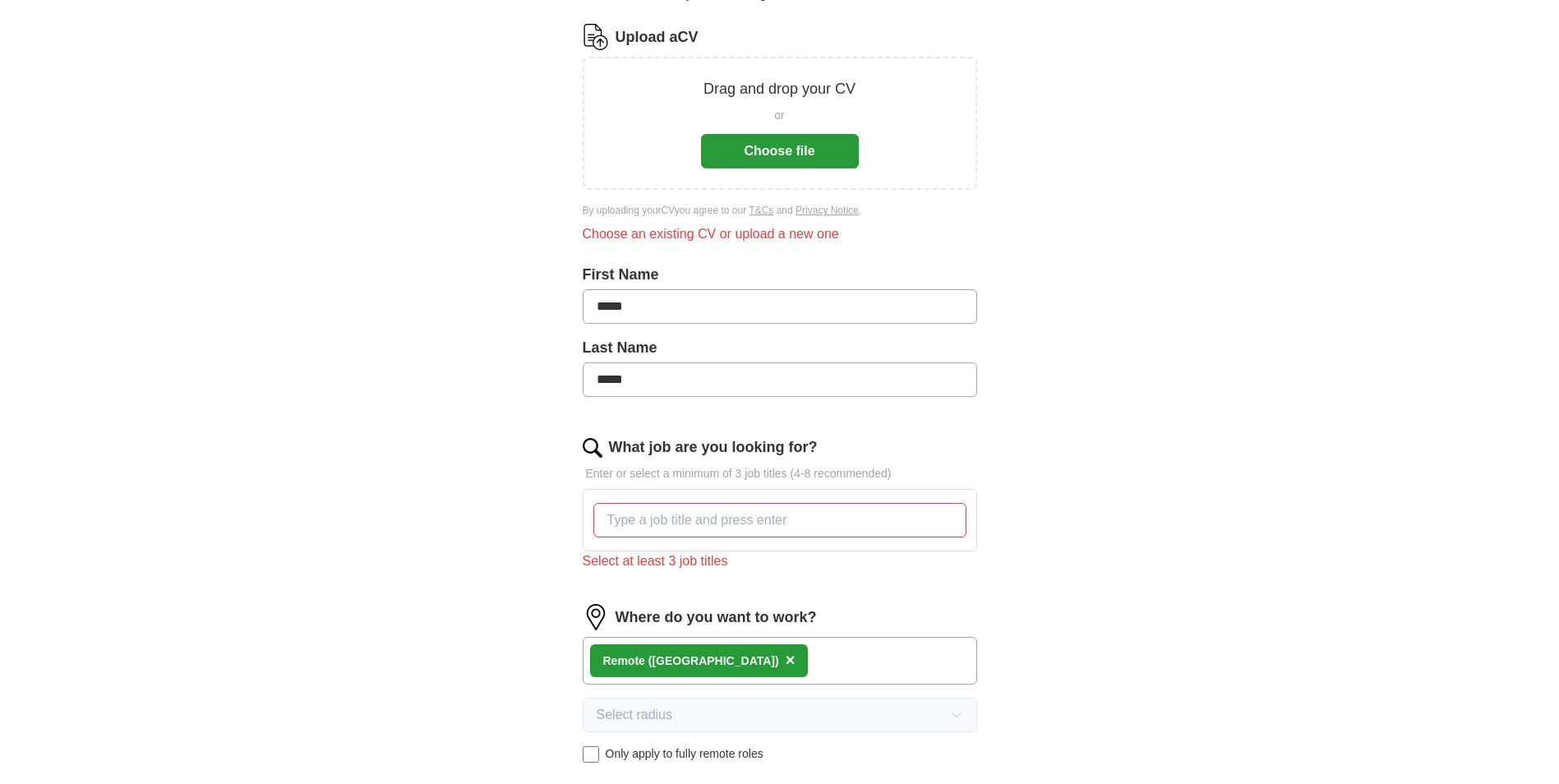
scroll to position [175, 0]
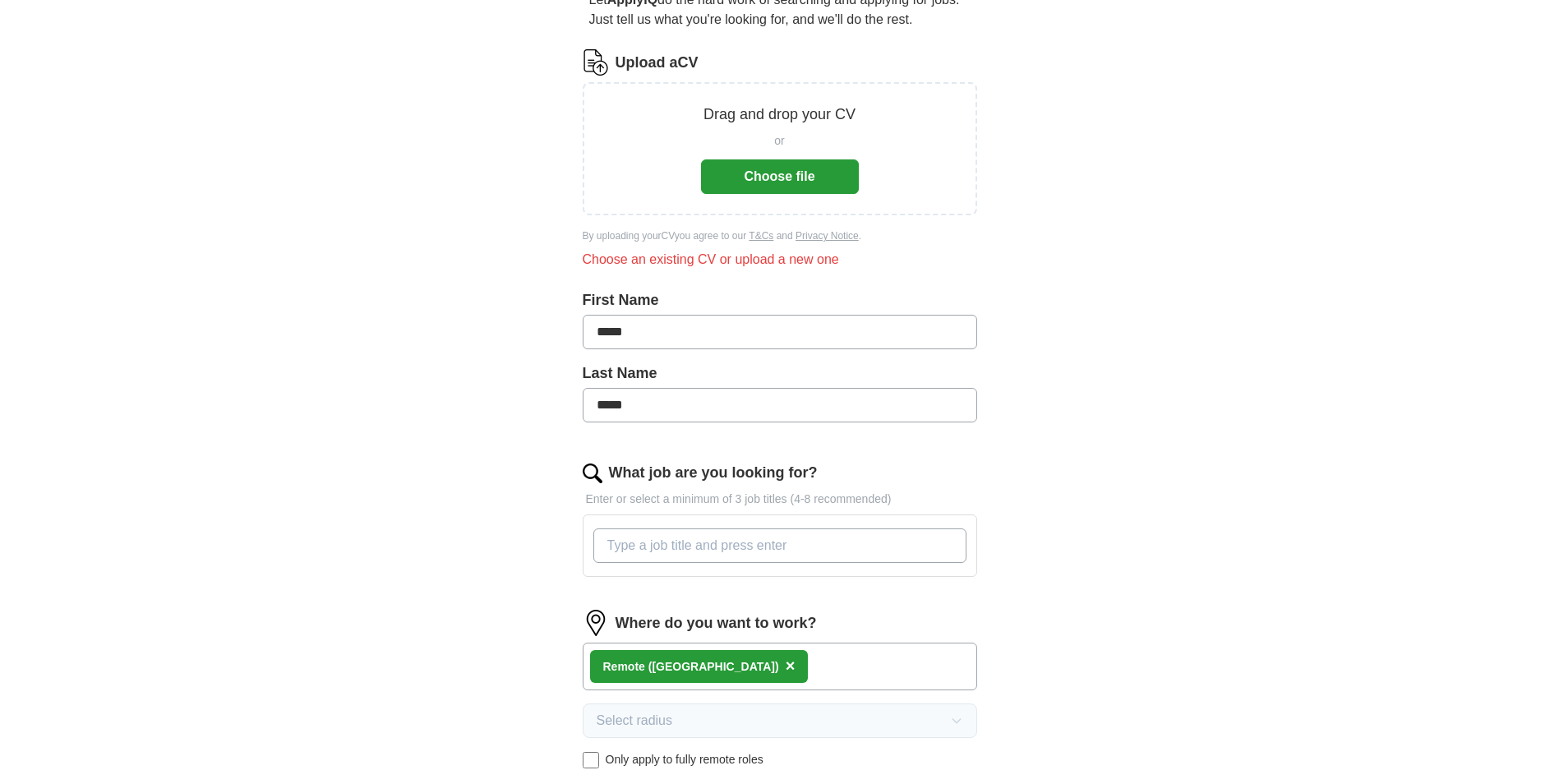
click at [676, 536] on input "What job are you looking for?" at bounding box center [780, 545] width 373 height 34
type input "mr"
click at [426, 571] on div "ApplyIQ Let ApplyIQ do the hard work of searching and applying for jobs. Just t…" at bounding box center [780, 538] width 1052 height 1326
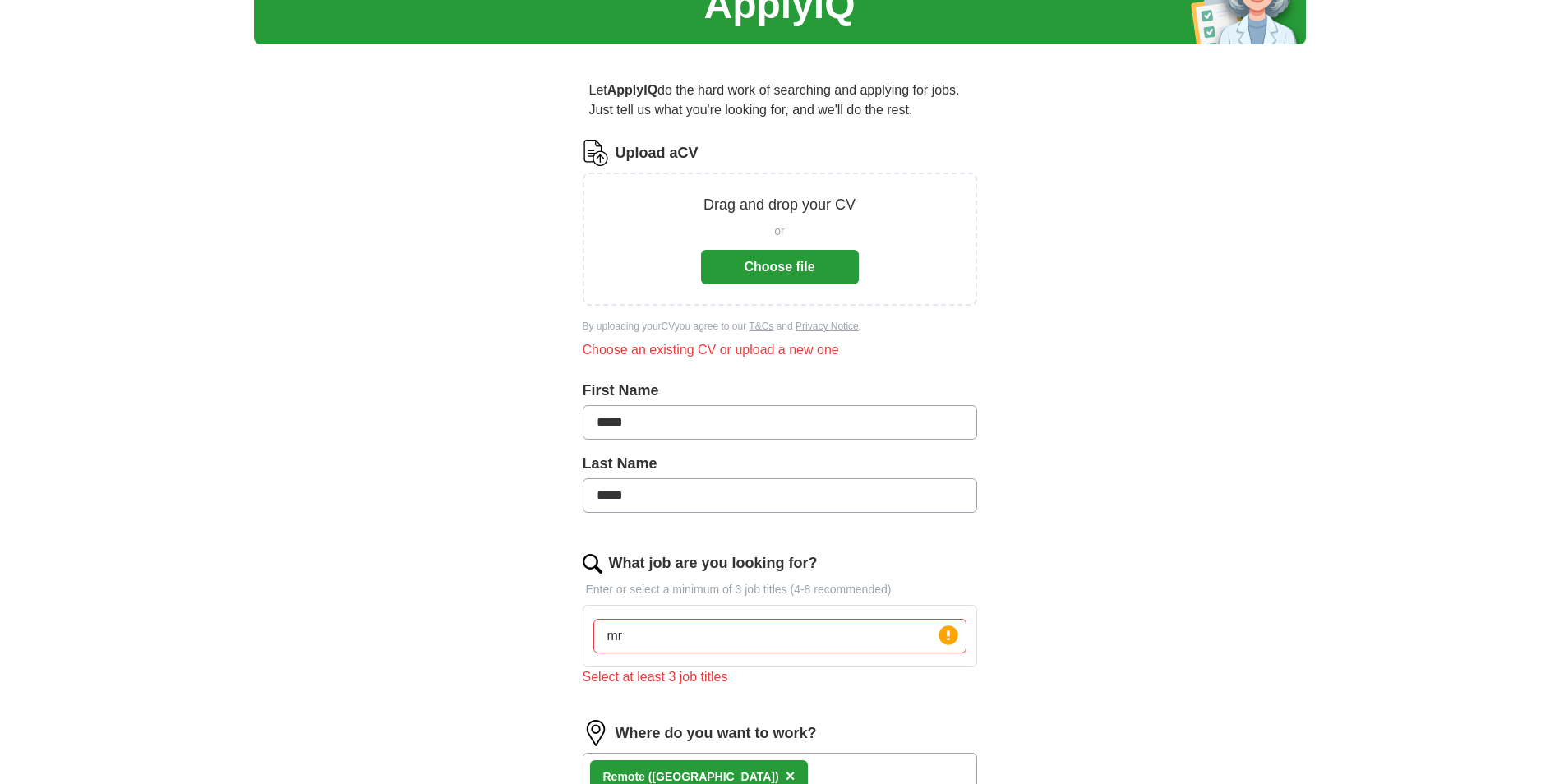
scroll to position [0, 0]
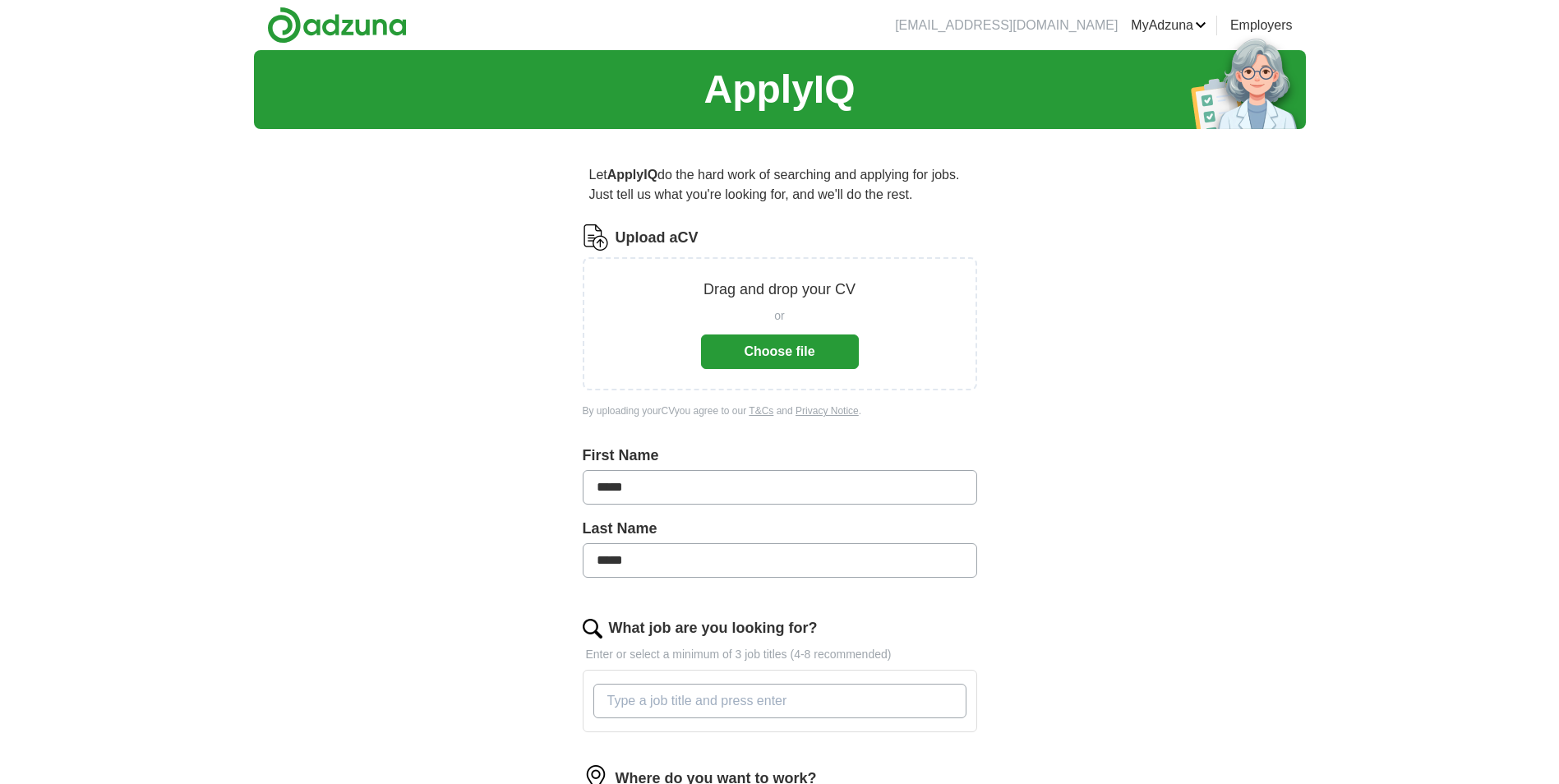
click at [781, 354] on button "Choose file" at bounding box center [780, 352] width 158 height 34
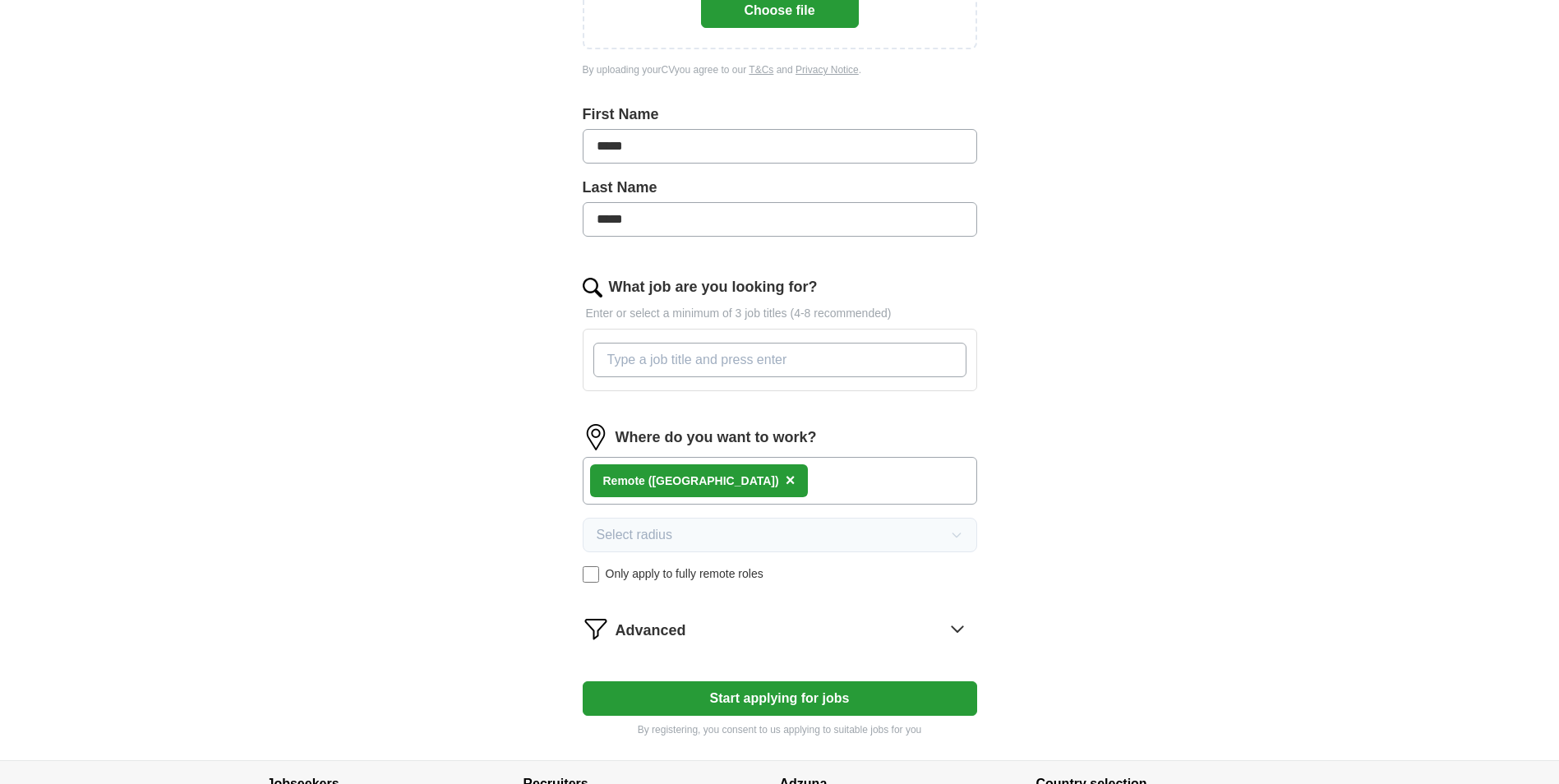
scroll to position [501, 0]
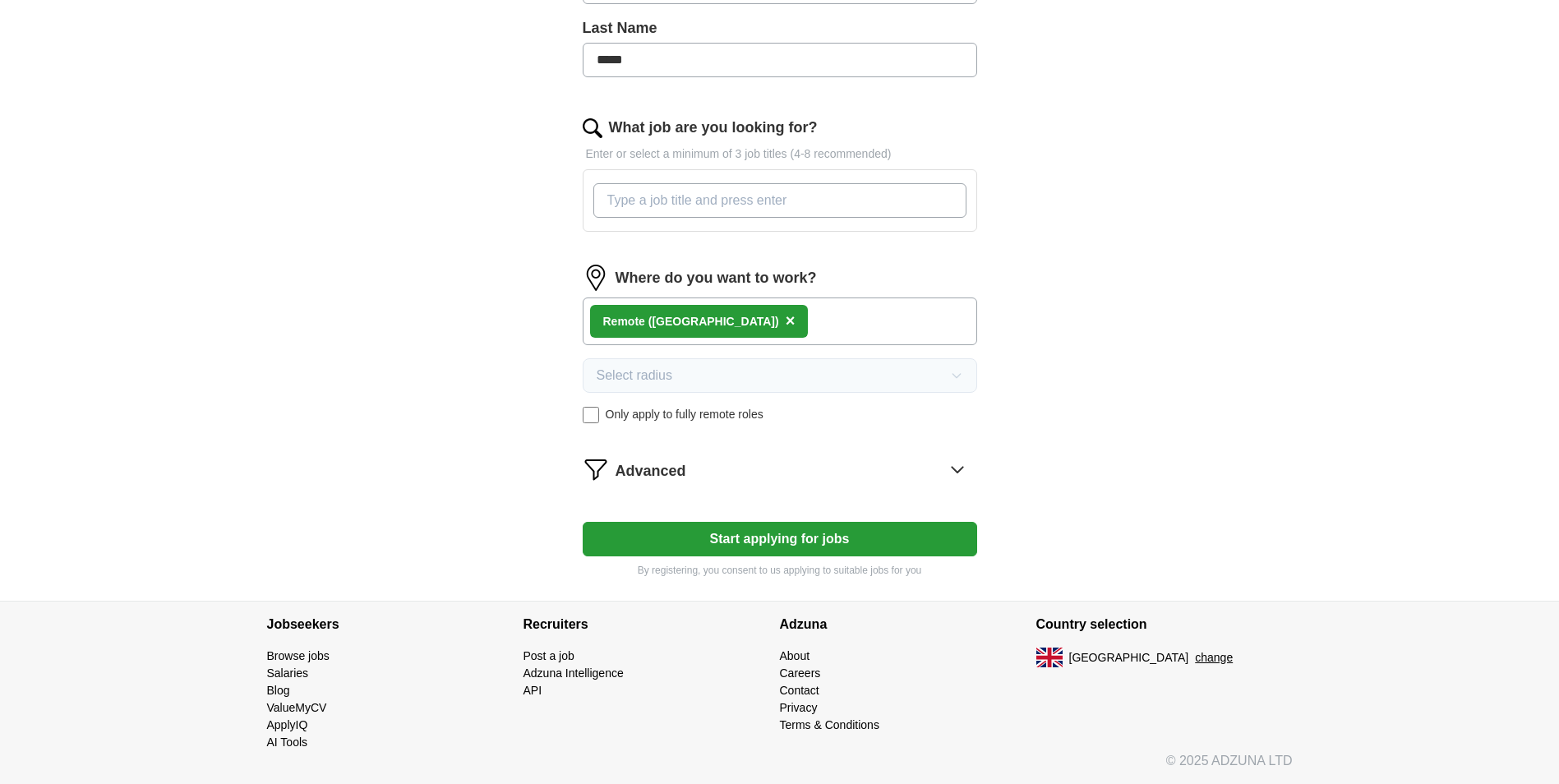
click at [758, 547] on button "Start applying for jobs" at bounding box center [780, 539] width 394 height 34
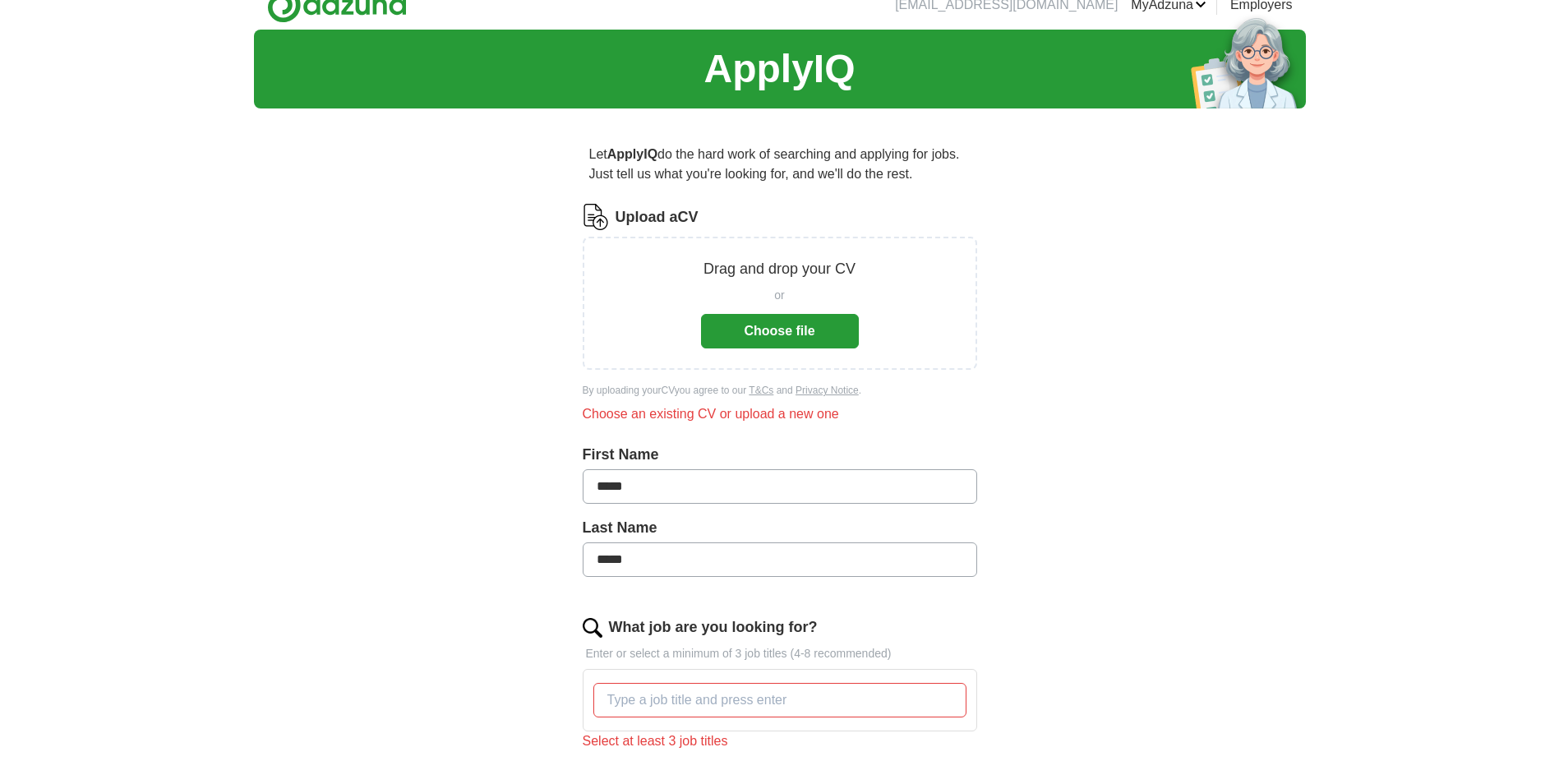
scroll to position [0, 0]
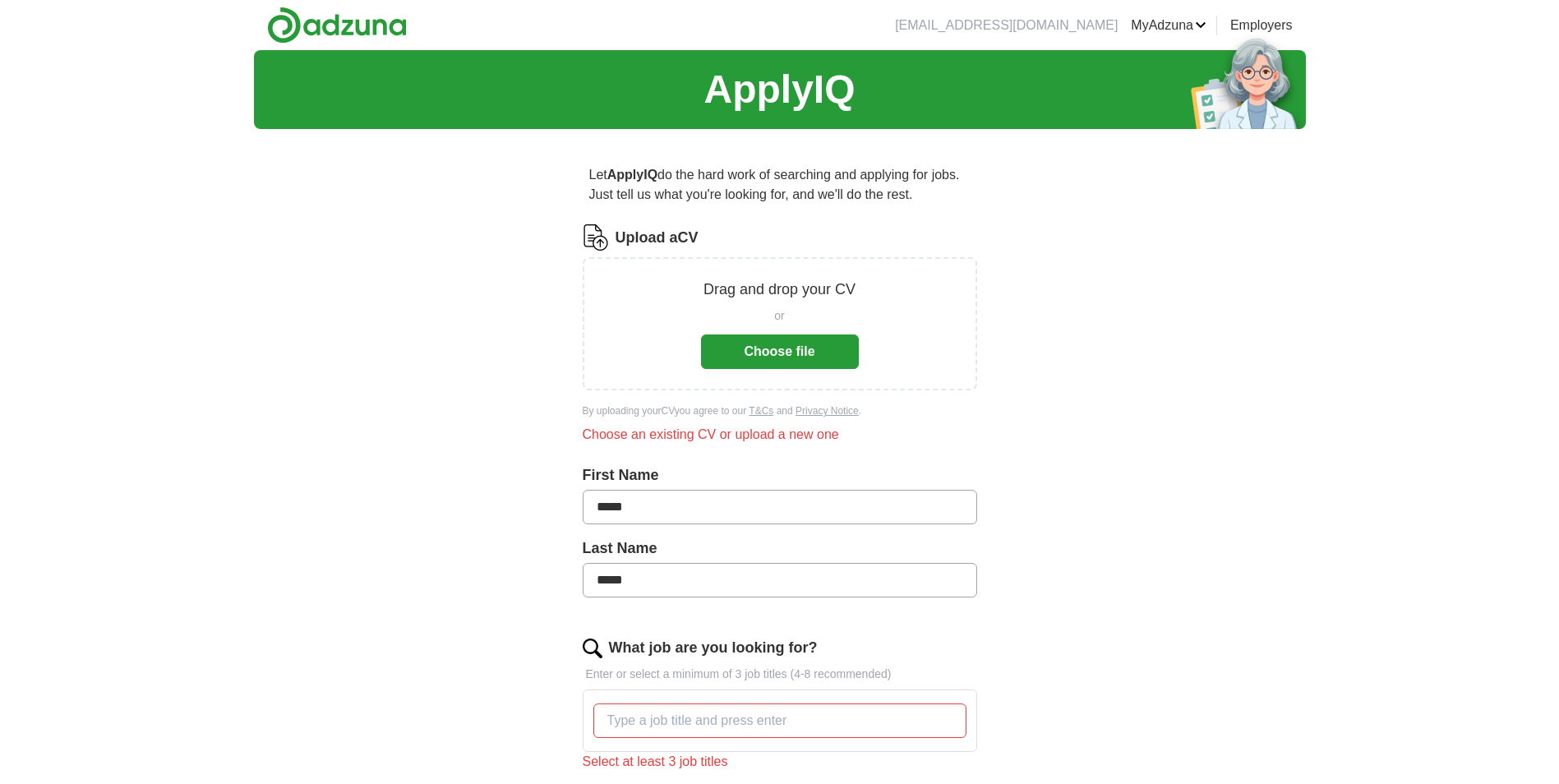
click at [1260, 23] on link "Employers" at bounding box center [1261, 25] width 62 height 20
